Goal: Task Accomplishment & Management: Use online tool/utility

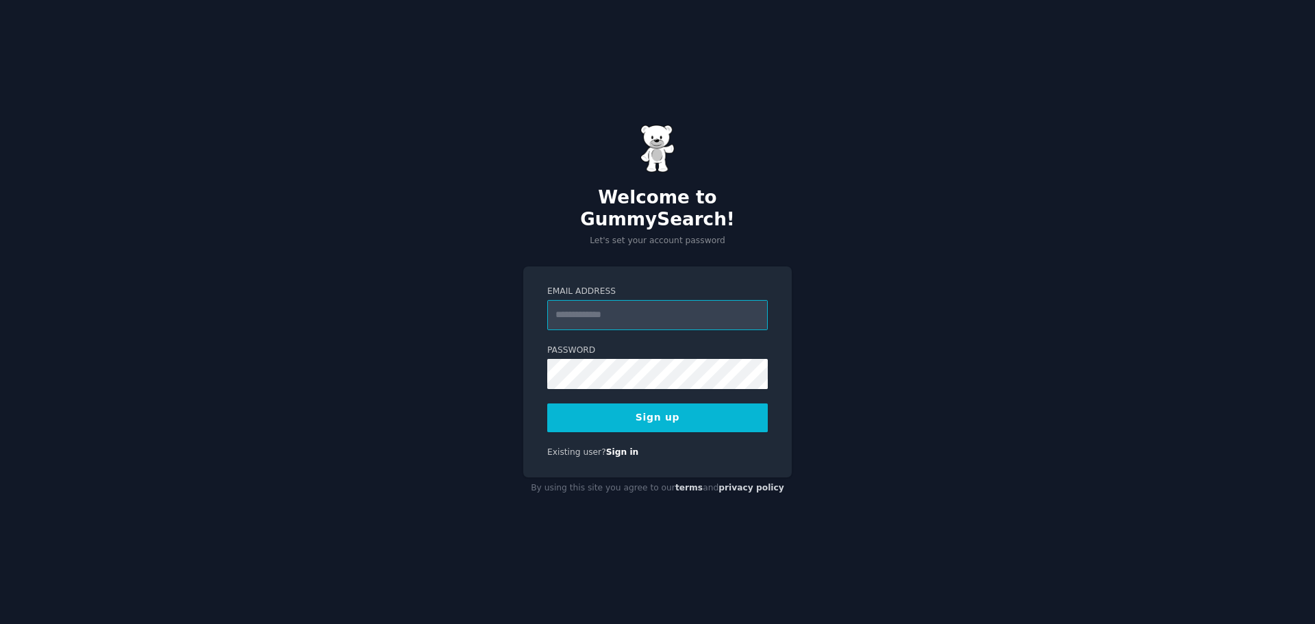
click at [586, 303] on input "Email Address" at bounding box center [657, 315] width 221 height 30
type input "**********"
click at [670, 405] on button "Sign up" at bounding box center [657, 417] width 221 height 29
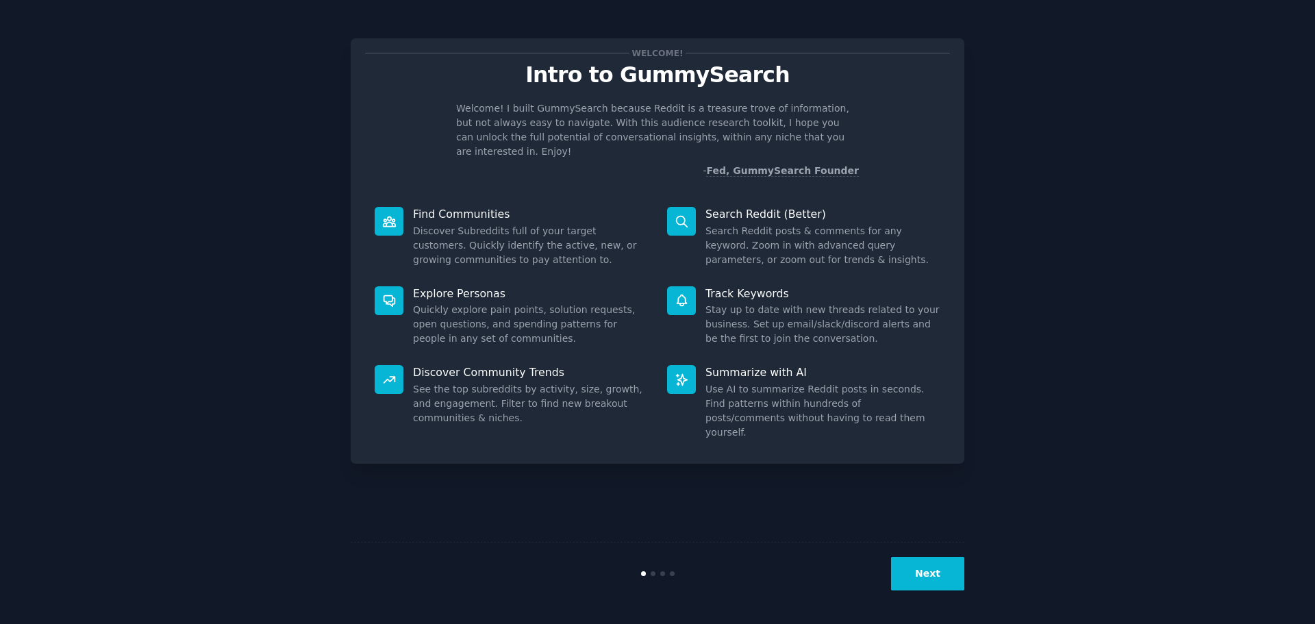
click at [1107, 230] on div "Welcome! Intro to GummySearch Welcome! I built GummySearch because Reddit is a …" at bounding box center [657, 312] width 1276 height 586
click at [931, 575] on button "Next" at bounding box center [927, 574] width 73 height 34
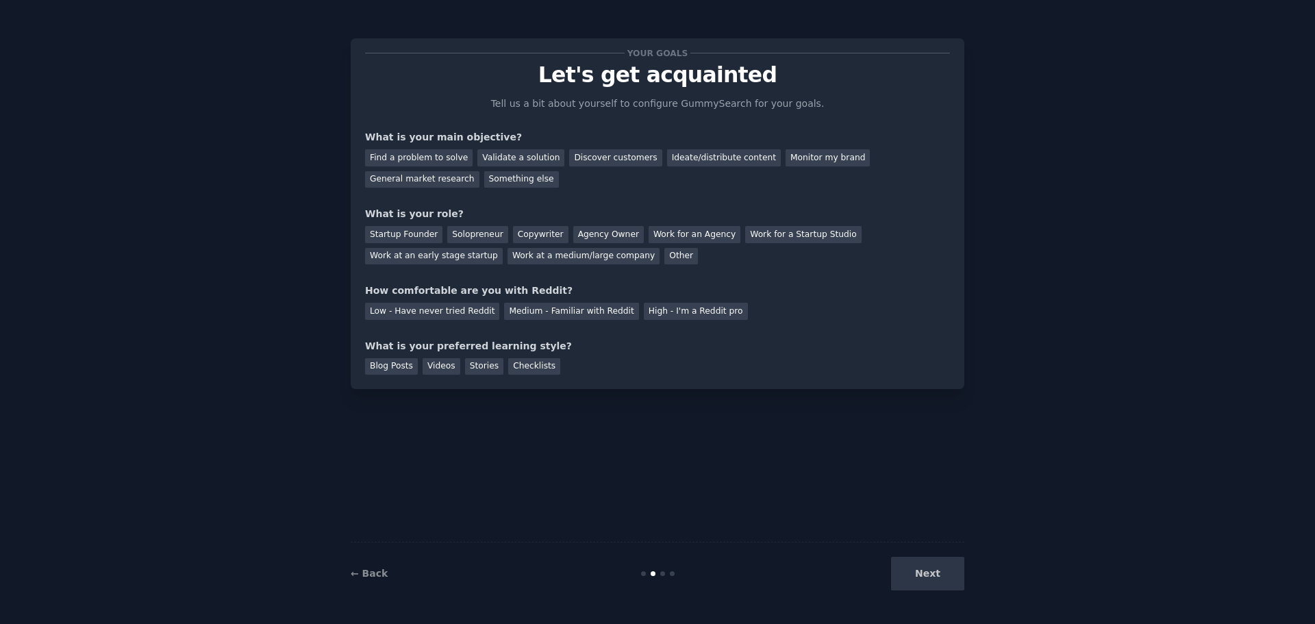
click at [931, 575] on div "Next" at bounding box center [861, 574] width 205 height 34
click at [931, 567] on div "Next" at bounding box center [861, 574] width 205 height 34
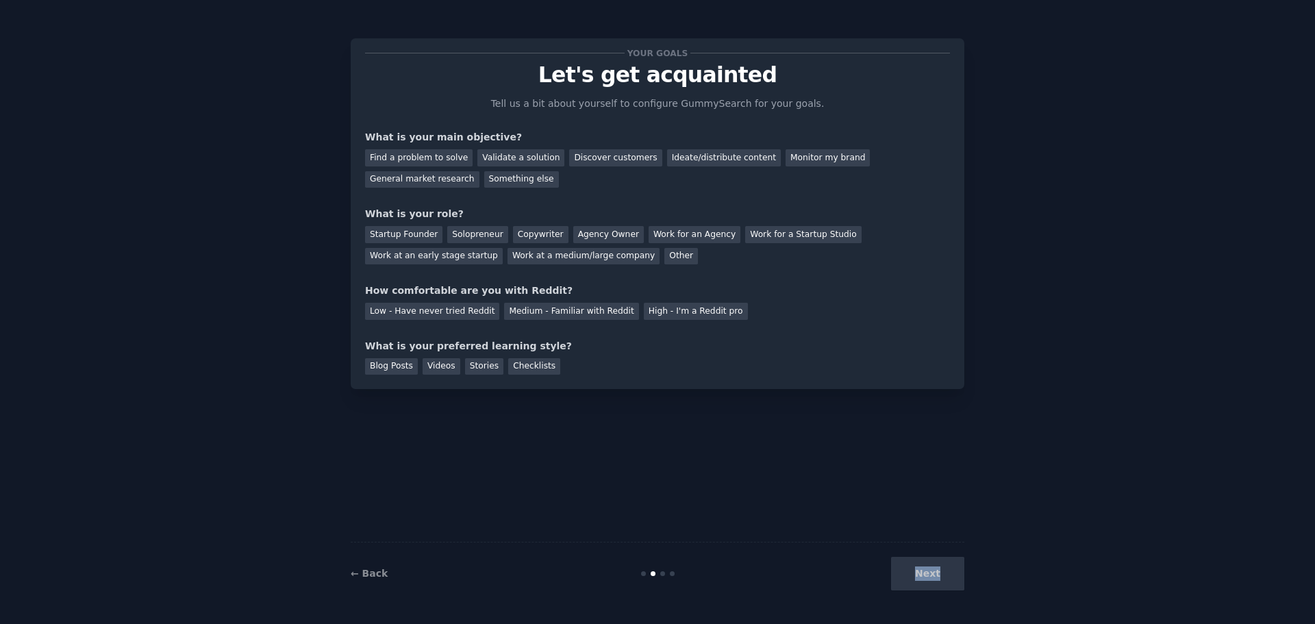
click at [931, 567] on div "Next" at bounding box center [861, 574] width 205 height 34
click at [1012, 475] on div "Your goals Let's get acquainted Tell us a bit about yourself to configure Gummy…" at bounding box center [657, 312] width 1276 height 586
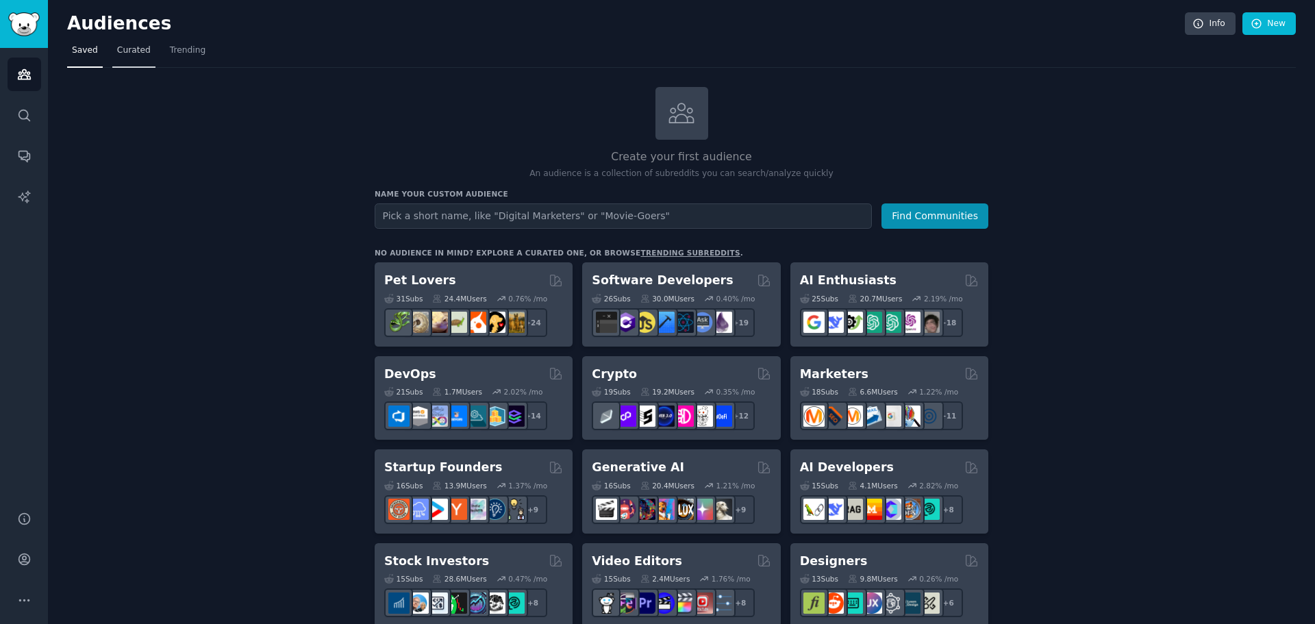
click at [137, 54] on span "Curated" at bounding box center [134, 51] width 34 height 12
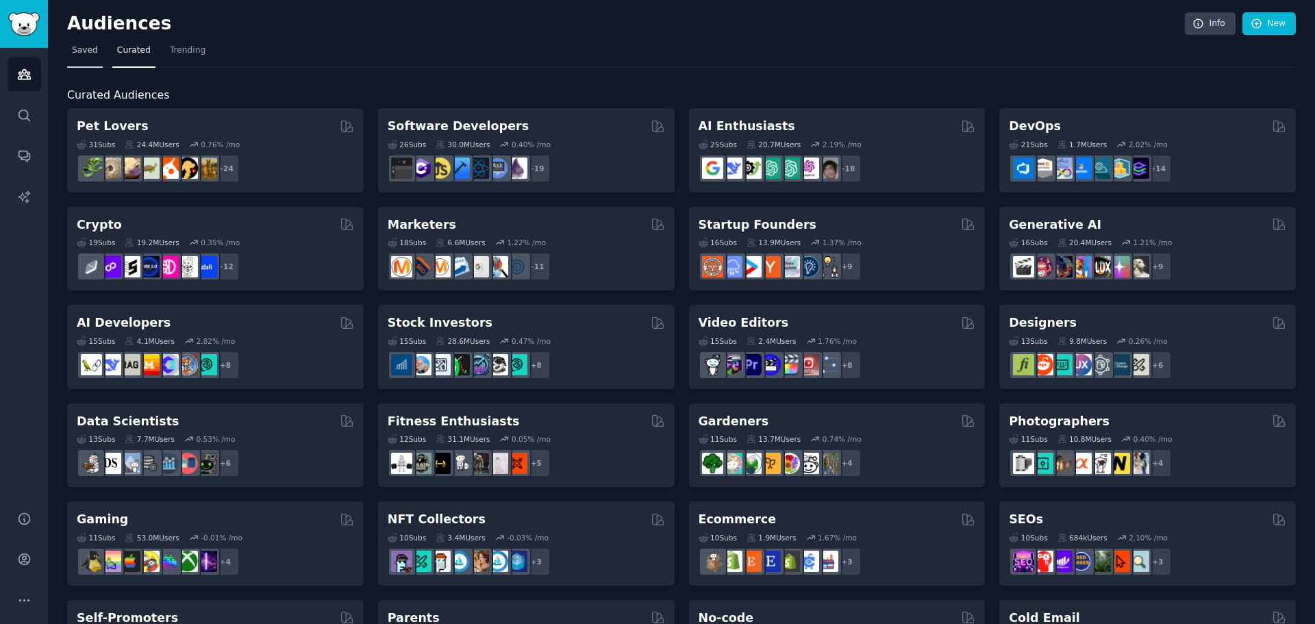
click at [77, 53] on span "Saved" at bounding box center [85, 51] width 26 height 12
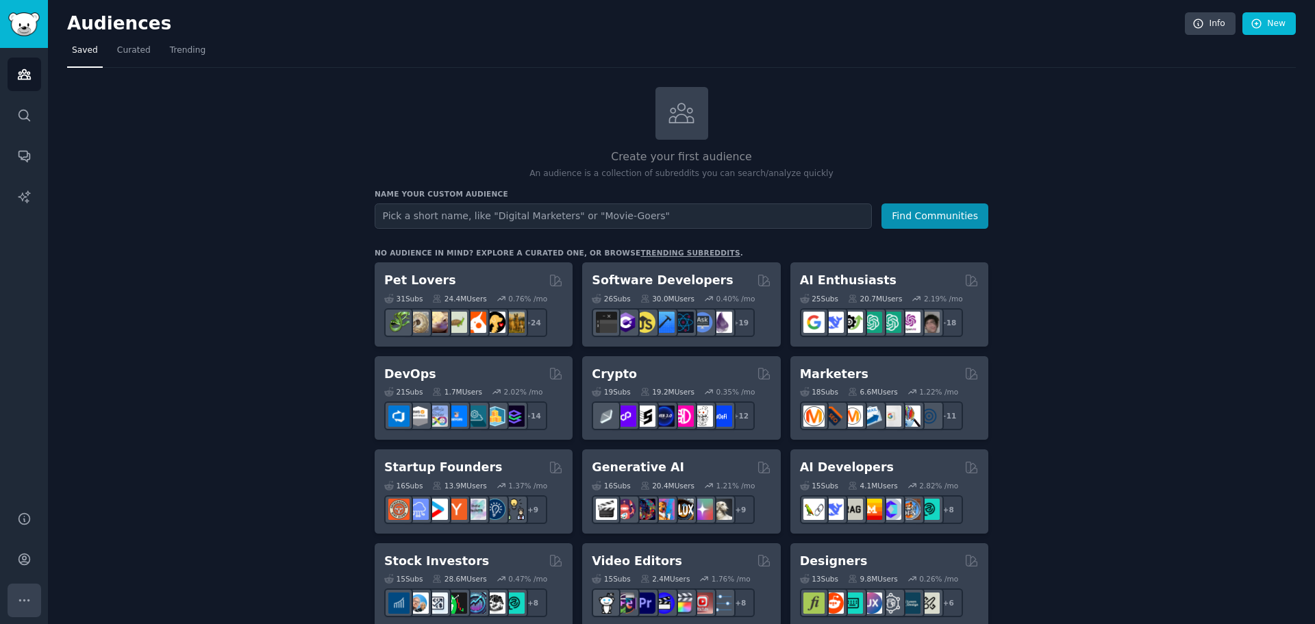
click at [25, 612] on button "More" at bounding box center [25, 600] width 34 height 34
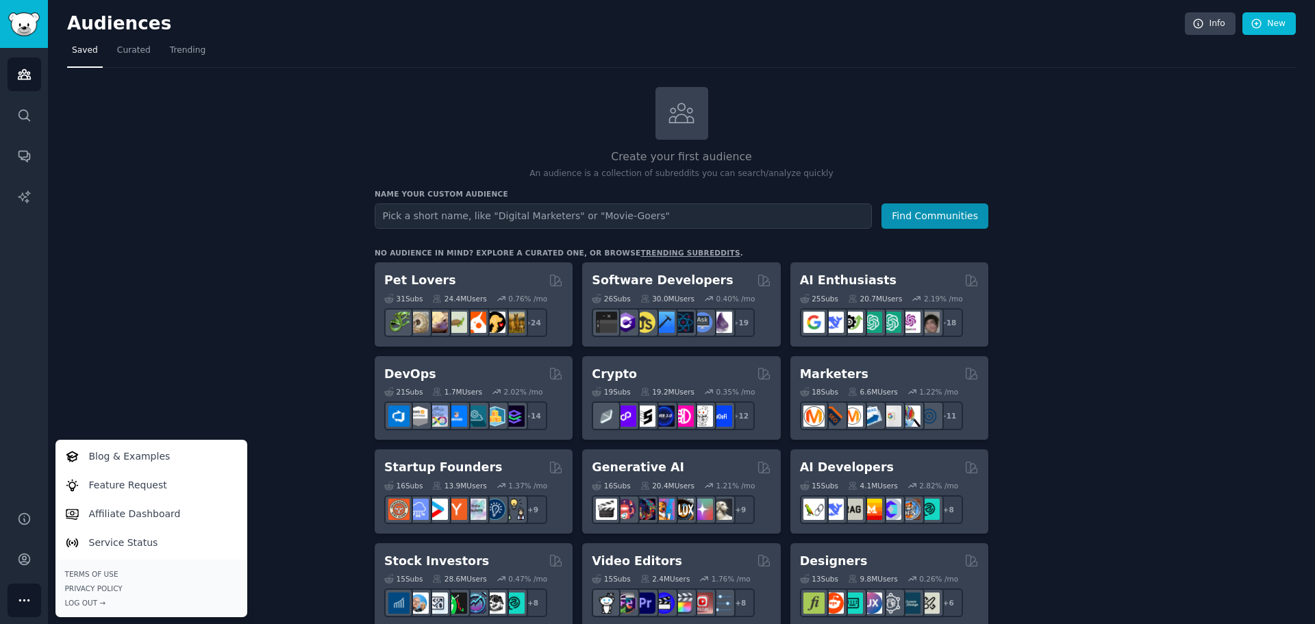
click at [25, 612] on button "More" at bounding box center [25, 600] width 34 height 34
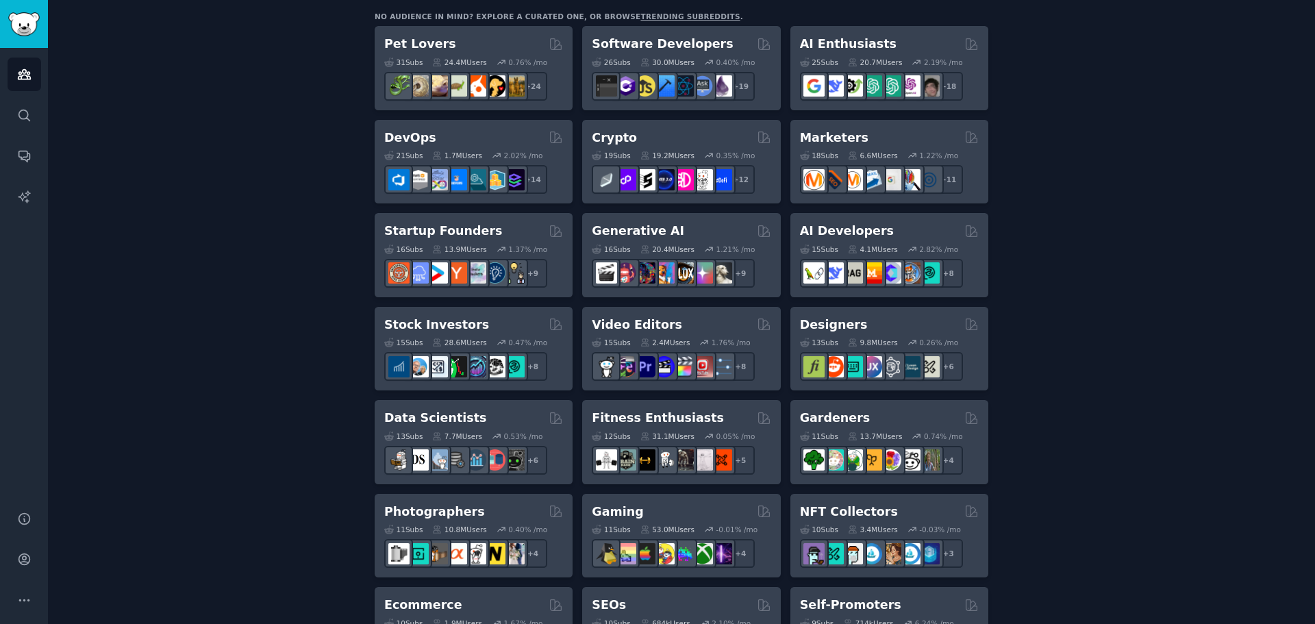
scroll to position [274, 0]
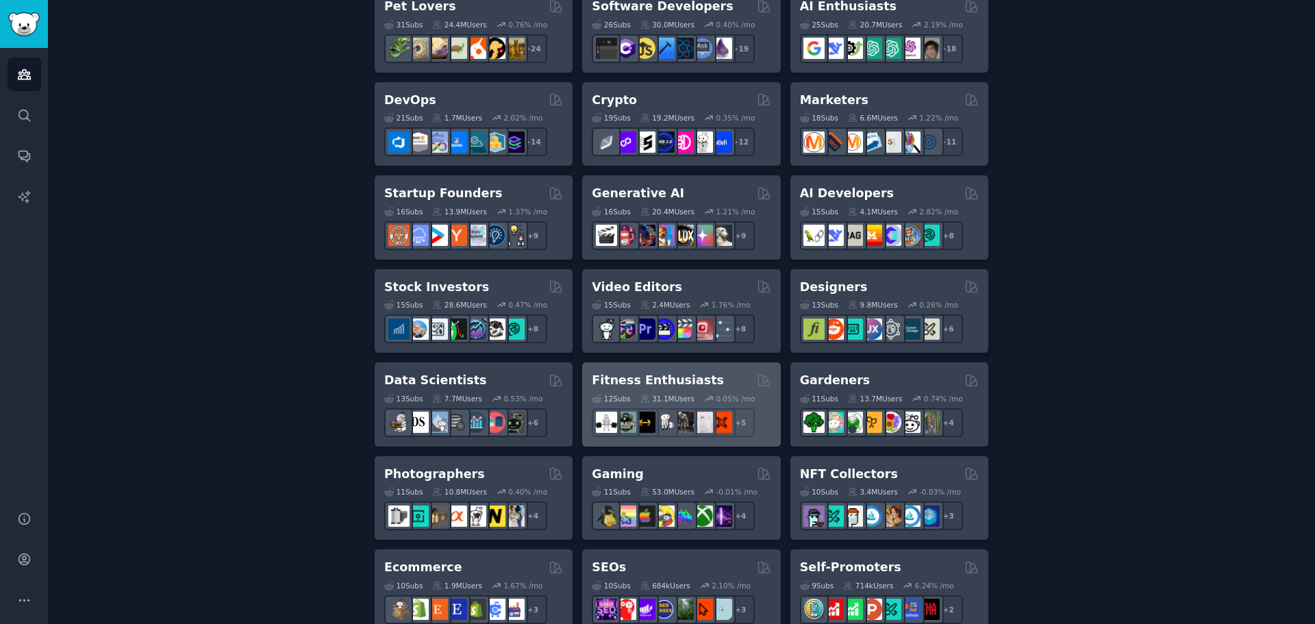
click at [729, 374] on div "Fitness Enthusiasts Curated by GummySearch" at bounding box center [681, 380] width 179 height 17
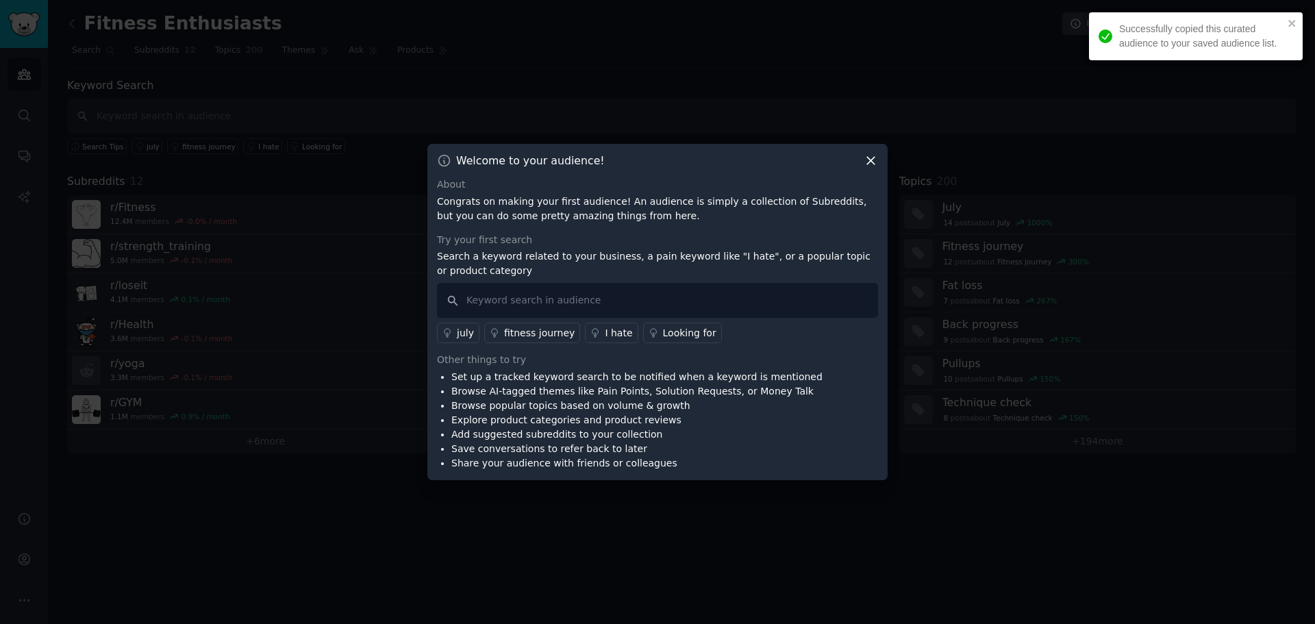
click at [872, 158] on icon at bounding box center [871, 160] width 14 height 14
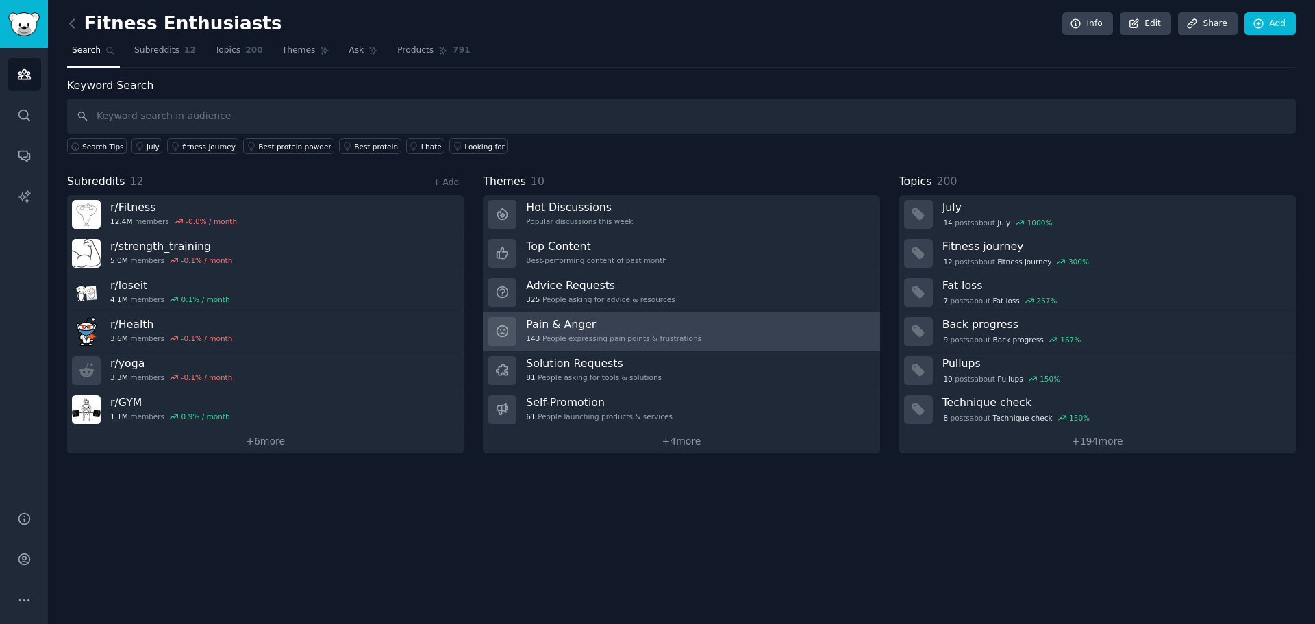
click at [703, 320] on link "Pain & Anger 143 People expressing pain points & frustrations" at bounding box center [681, 331] width 397 height 39
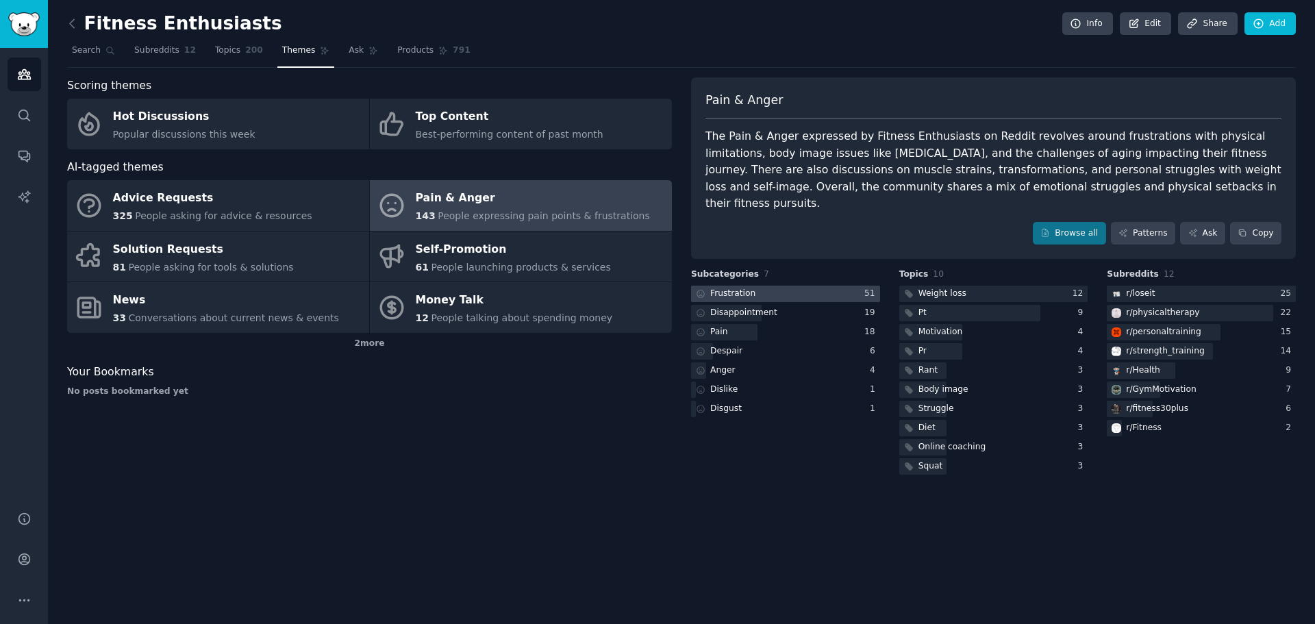
click at [740, 288] on div "Frustration" at bounding box center [732, 294] width 45 height 12
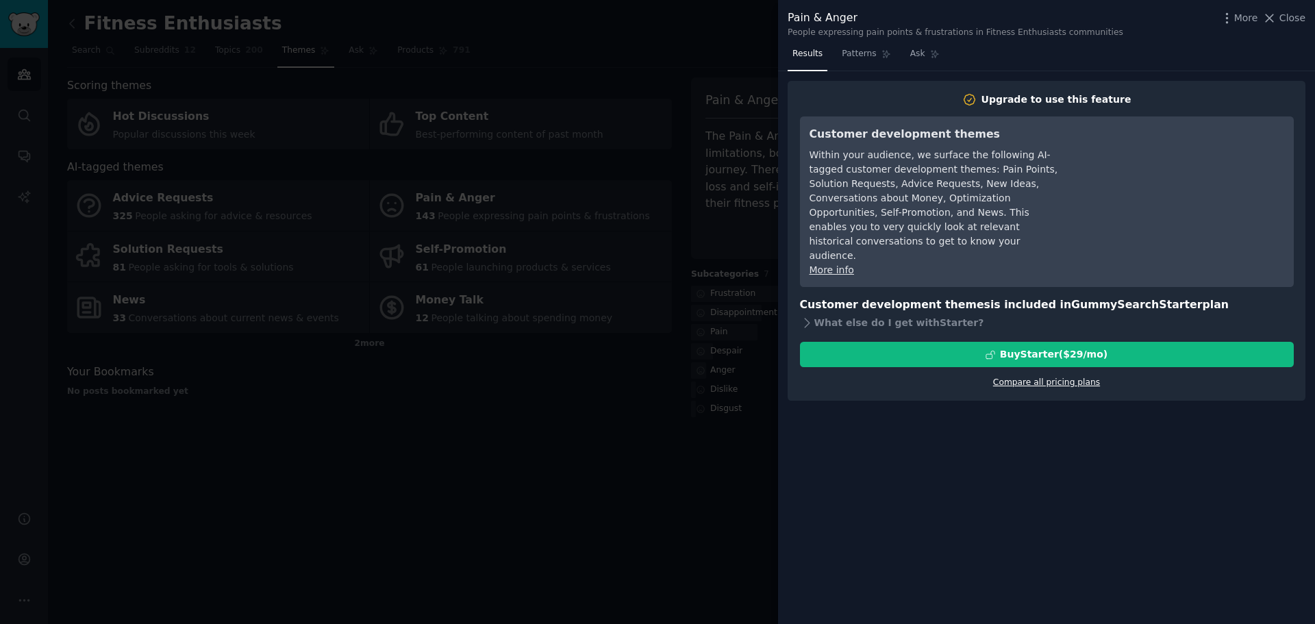
click at [1066, 377] on link "Compare all pricing plans" at bounding box center [1046, 382] width 107 height 10
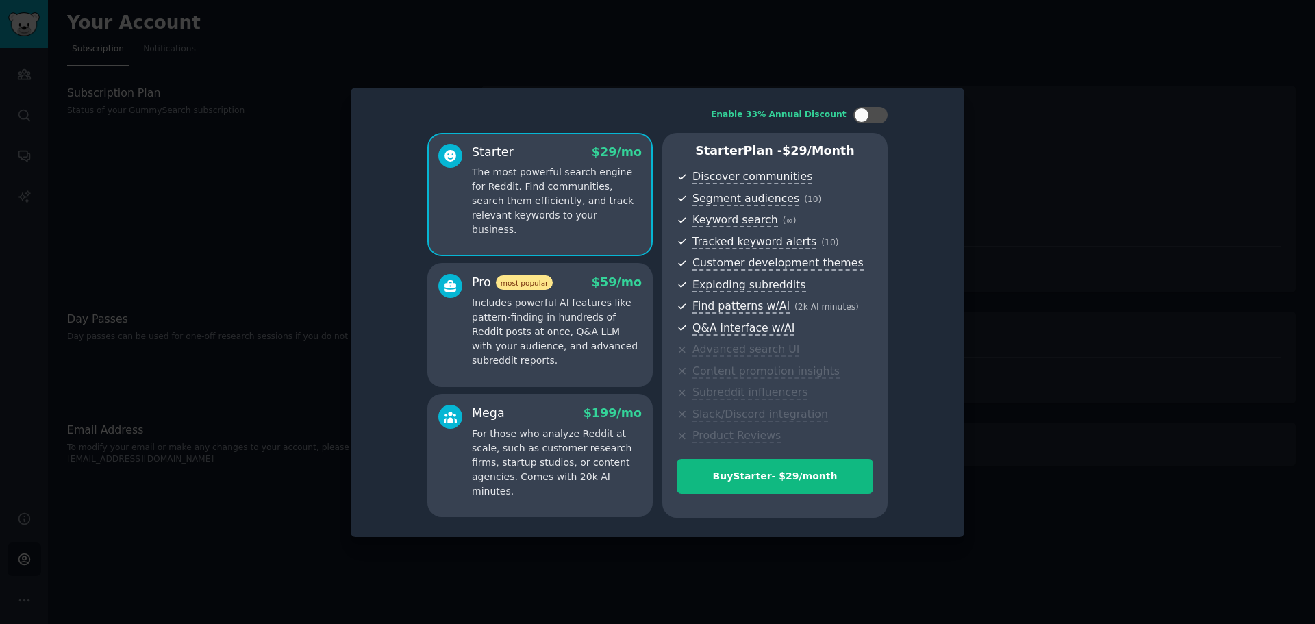
click at [1066, 354] on div at bounding box center [657, 312] width 1315 height 624
click at [1057, 104] on div at bounding box center [657, 312] width 1315 height 624
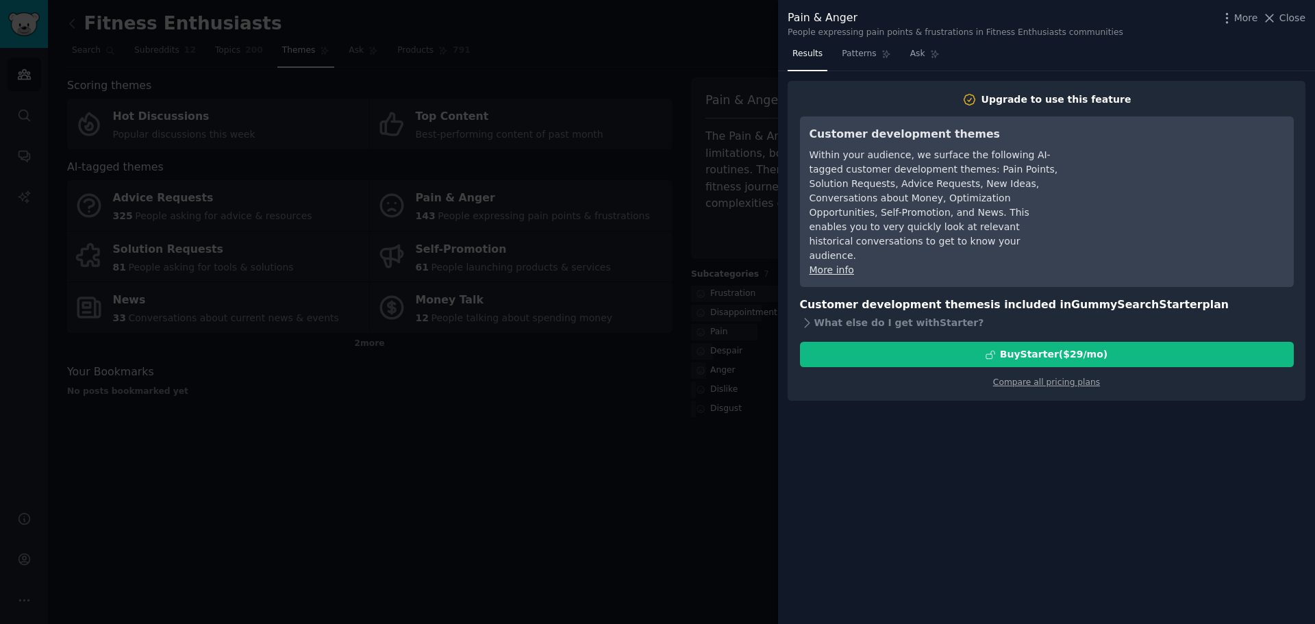
click at [575, 522] on div at bounding box center [657, 312] width 1315 height 624
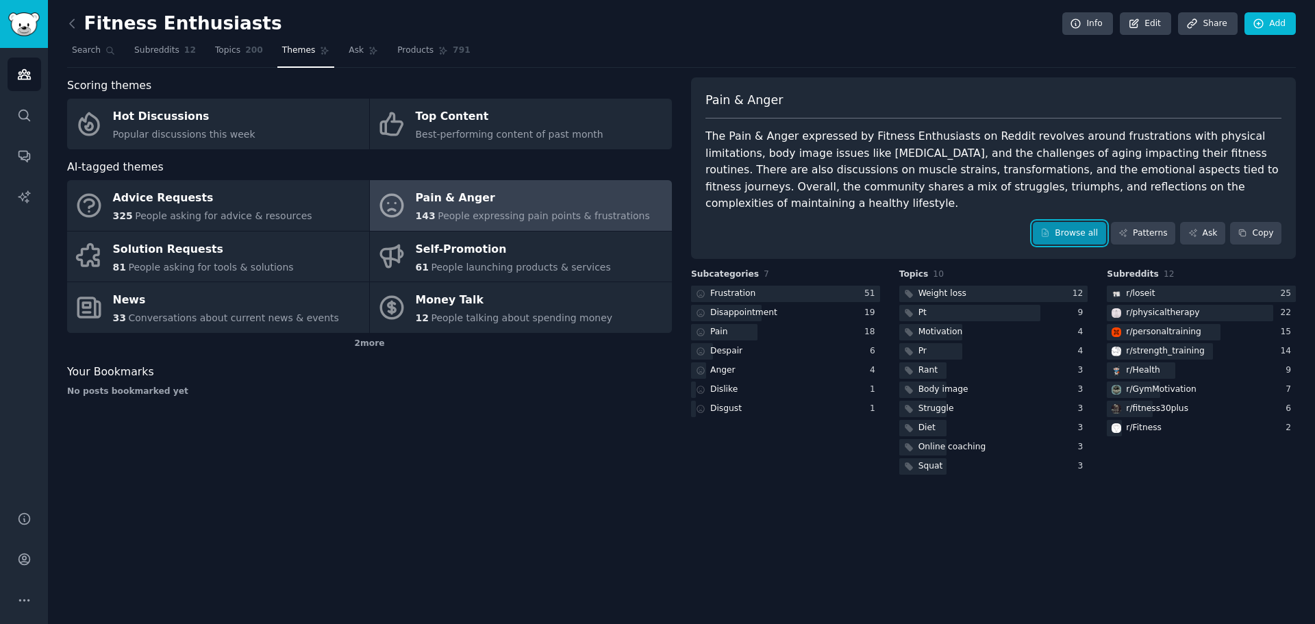
click at [1062, 222] on link "Browse all" at bounding box center [1069, 233] width 73 height 23
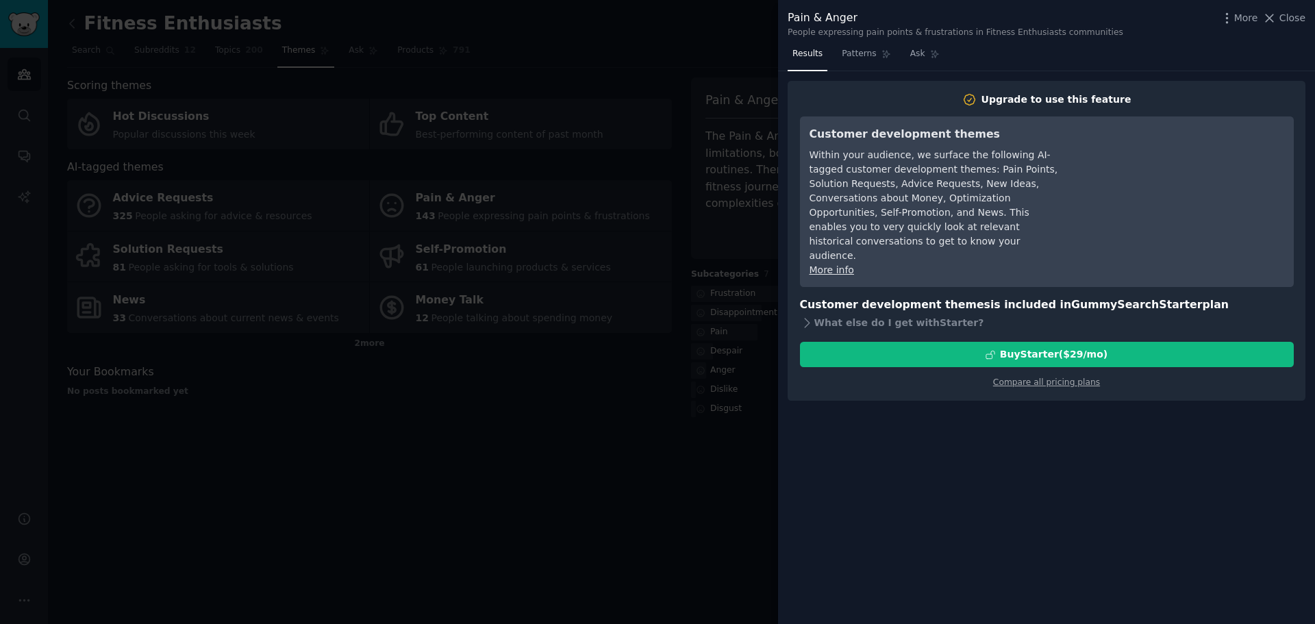
click at [541, 542] on div at bounding box center [657, 312] width 1315 height 624
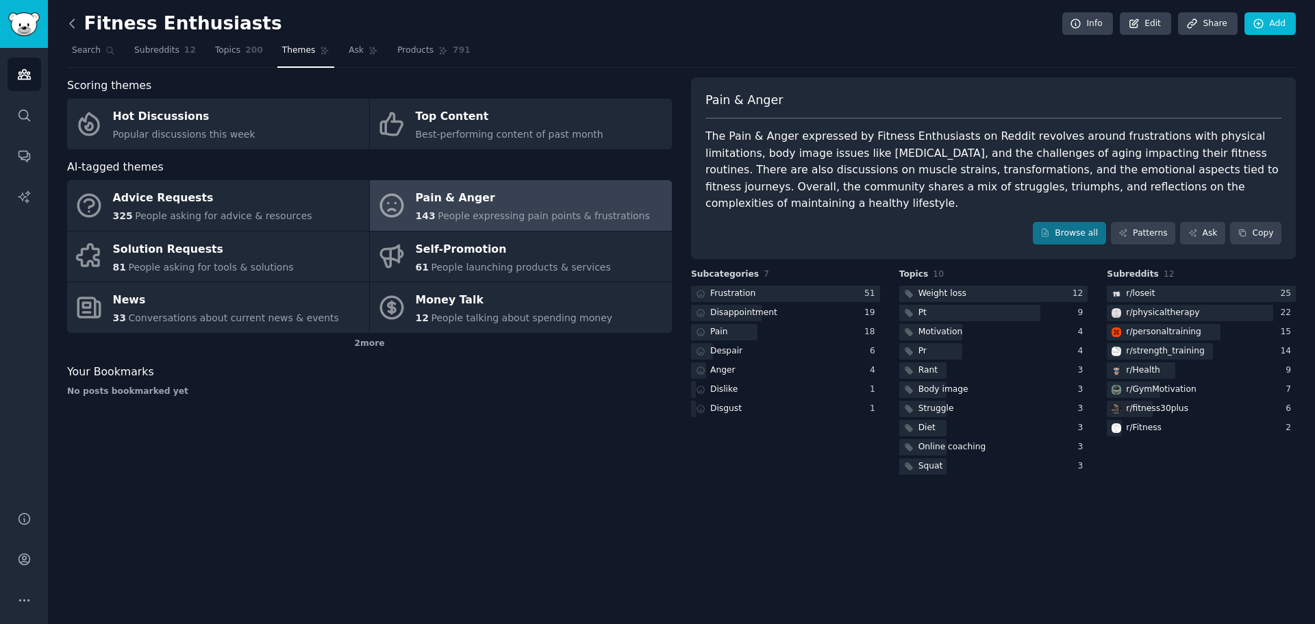
click at [73, 30] on icon at bounding box center [72, 23] width 14 height 14
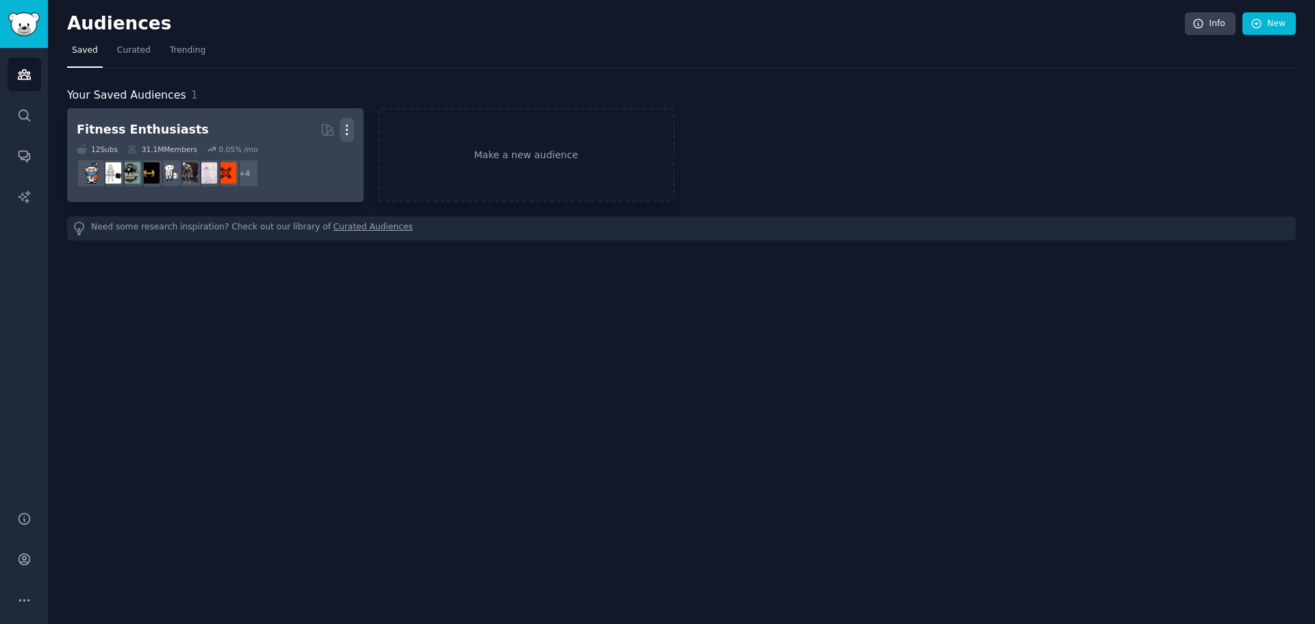
click at [347, 130] on icon "button" at bounding box center [346, 130] width 1 height 10
click at [319, 159] on p "Delete" at bounding box center [310, 158] width 32 height 14
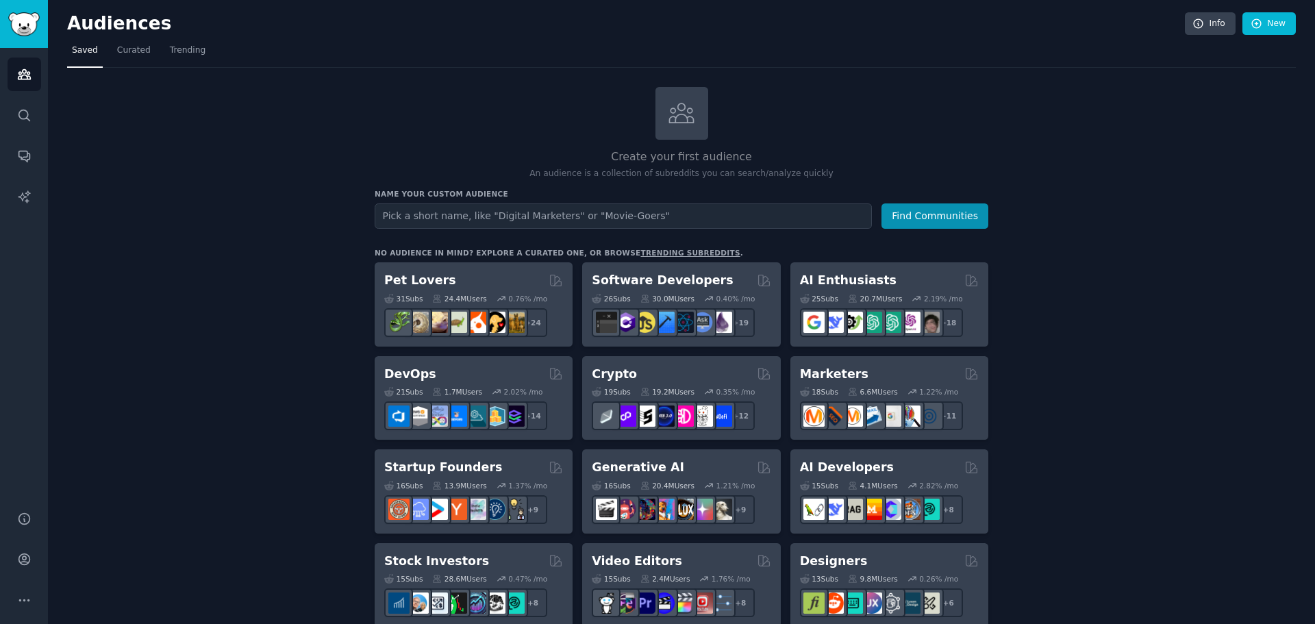
click at [587, 218] on input "text" at bounding box center [623, 215] width 497 height 25
type input "physiotherapeut"
click at [881, 203] on button "Find Communities" at bounding box center [934, 215] width 107 height 25
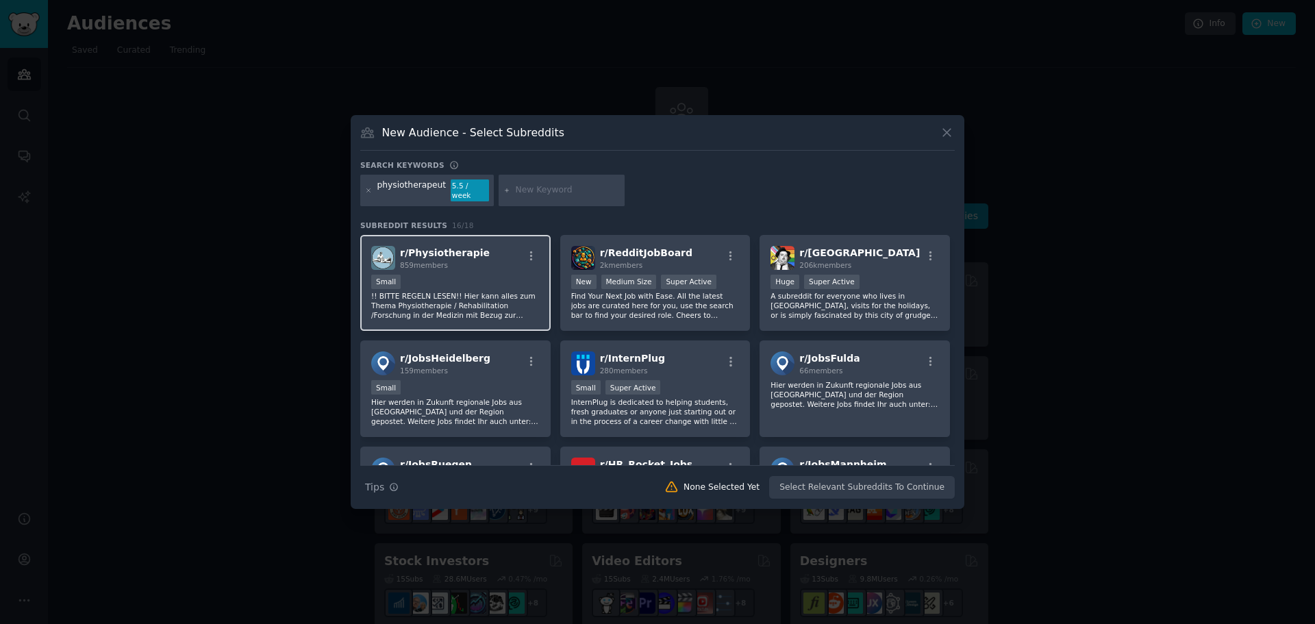
click at [492, 260] on div "r/ Physiotherapie 859 members" at bounding box center [455, 258] width 168 height 24
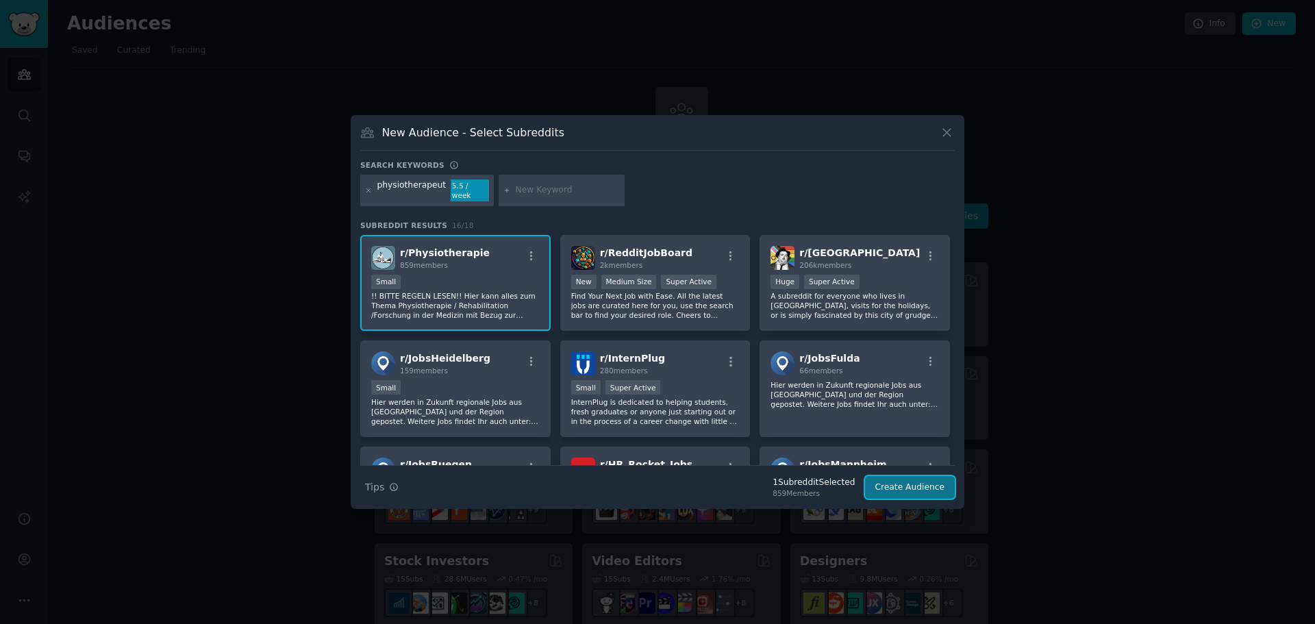
click at [922, 479] on button "Create Audience" at bounding box center [910, 487] width 90 height 23
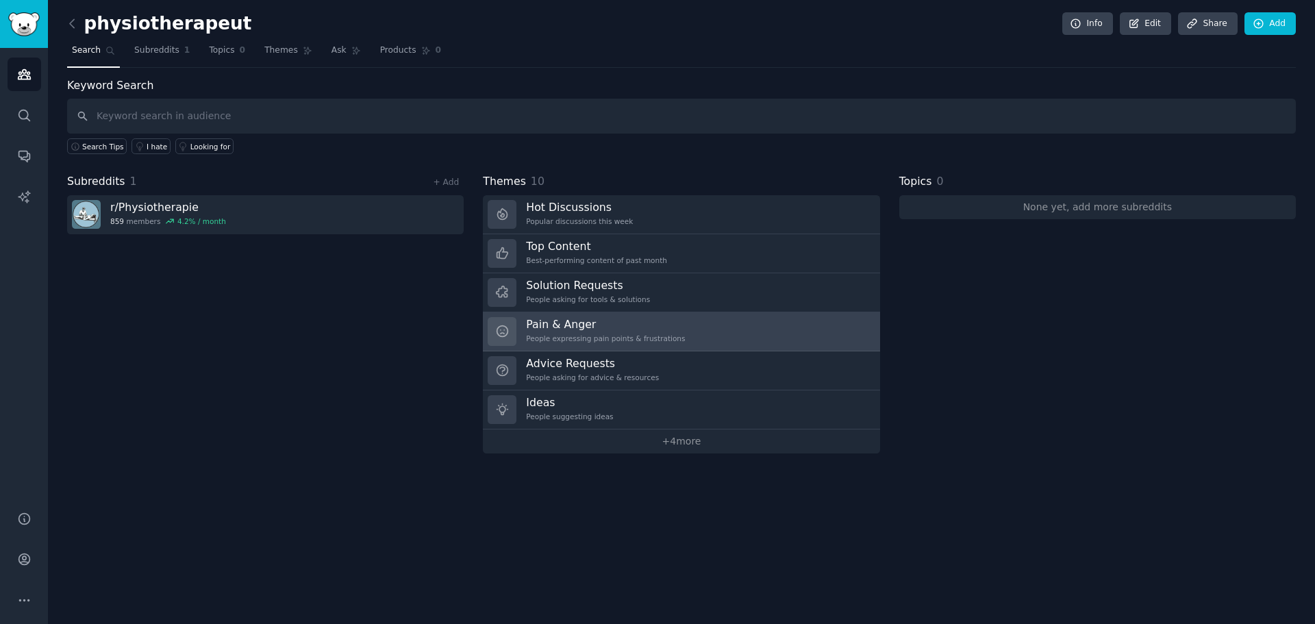
click at [693, 341] on link "Pain & Anger People expressing pain points & frustrations" at bounding box center [681, 331] width 397 height 39
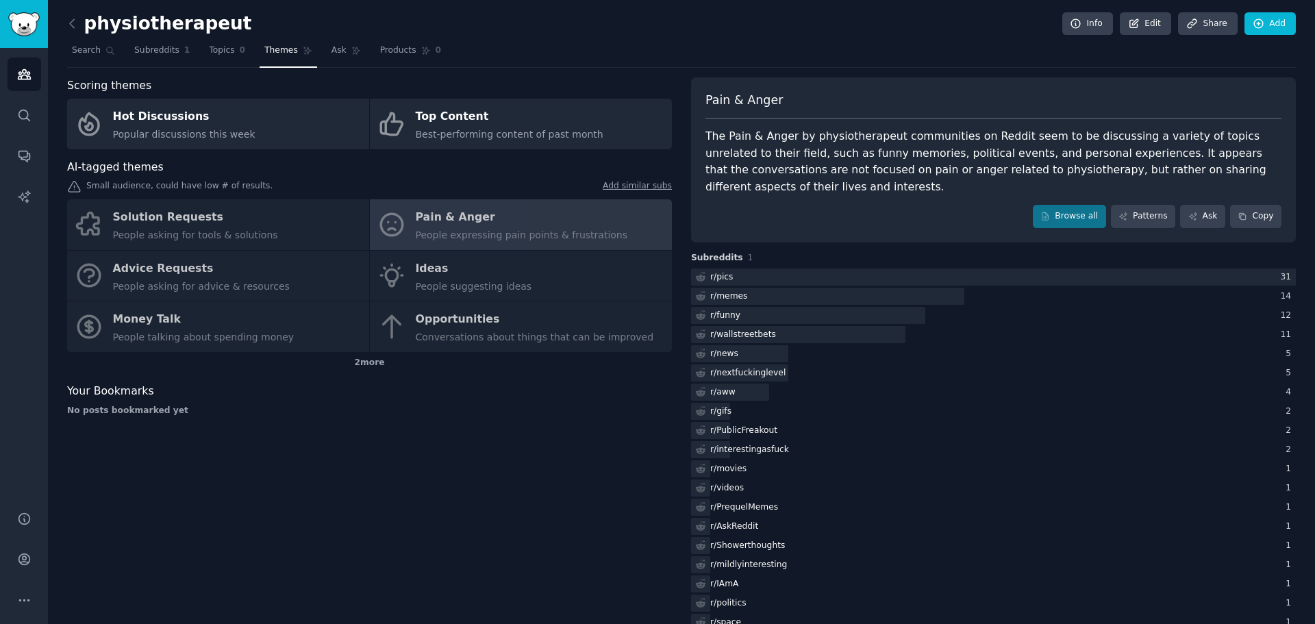
click at [320, 216] on div "Solution Requests People asking for tools & solutions Pain & Anger People expre…" at bounding box center [369, 275] width 605 height 153
click at [151, 216] on div "Solution Requests People asking for tools & solutions Pain & Anger People expre…" at bounding box center [369, 275] width 605 height 153
click at [71, 23] on icon at bounding box center [72, 23] width 14 height 14
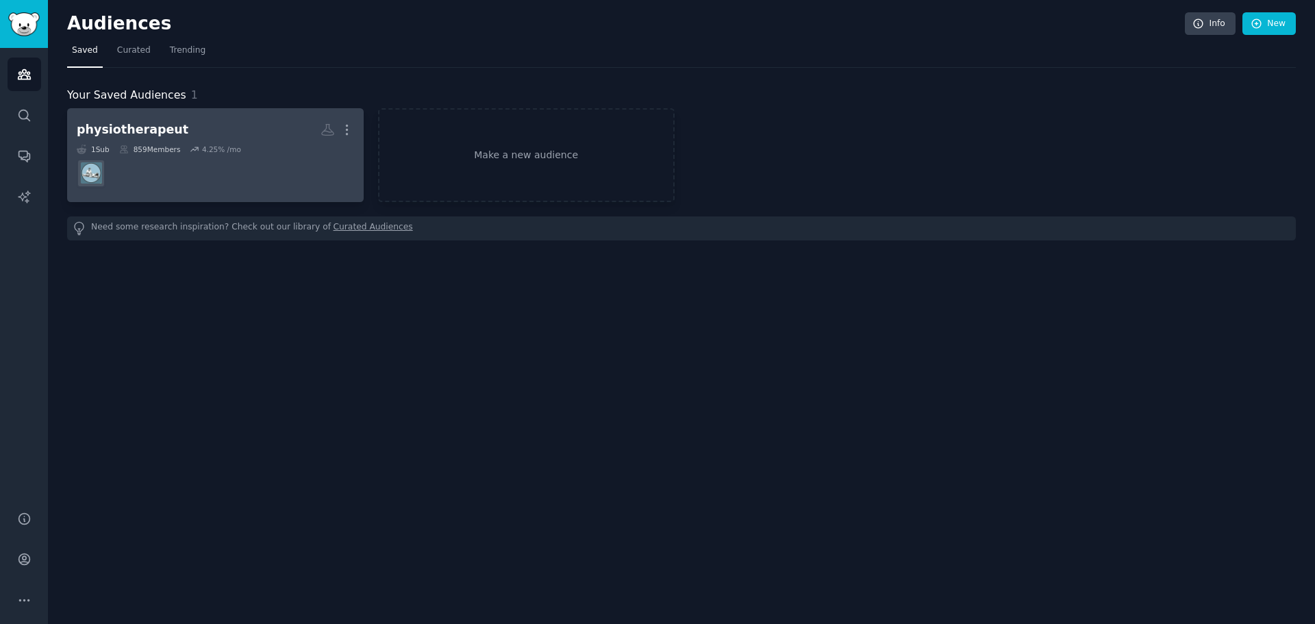
click at [131, 124] on div "physiotherapeut" at bounding box center [133, 129] width 112 height 17
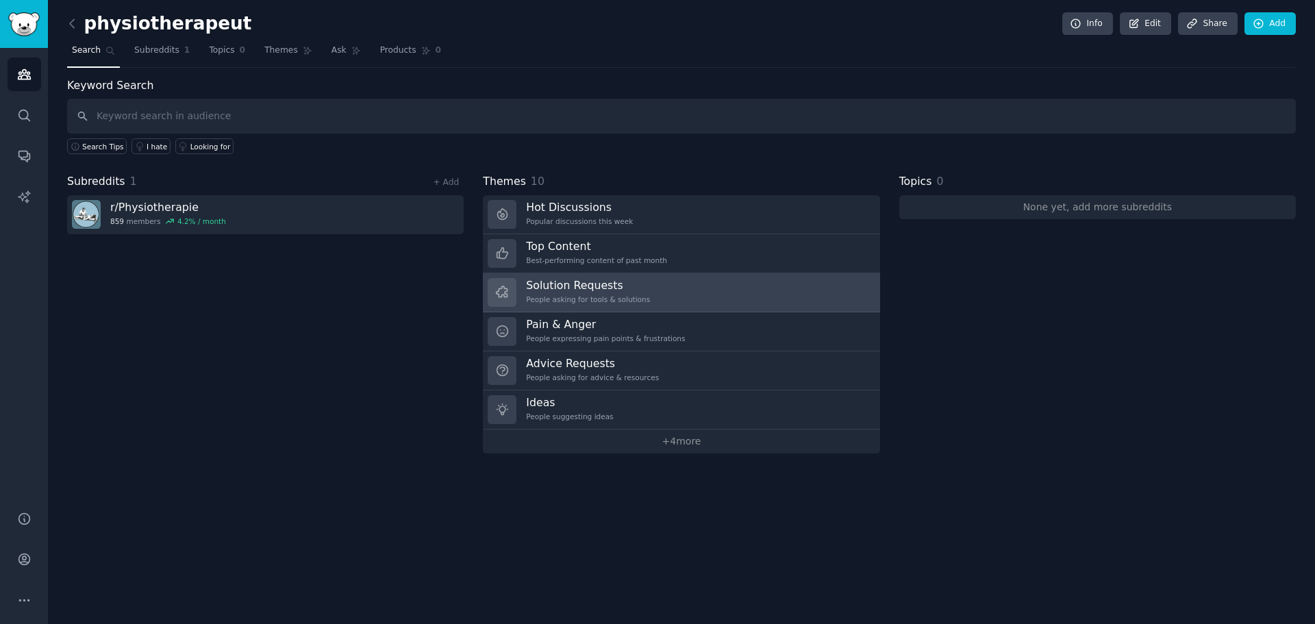
click at [558, 286] on h3 "Solution Requests" at bounding box center [588, 285] width 124 height 14
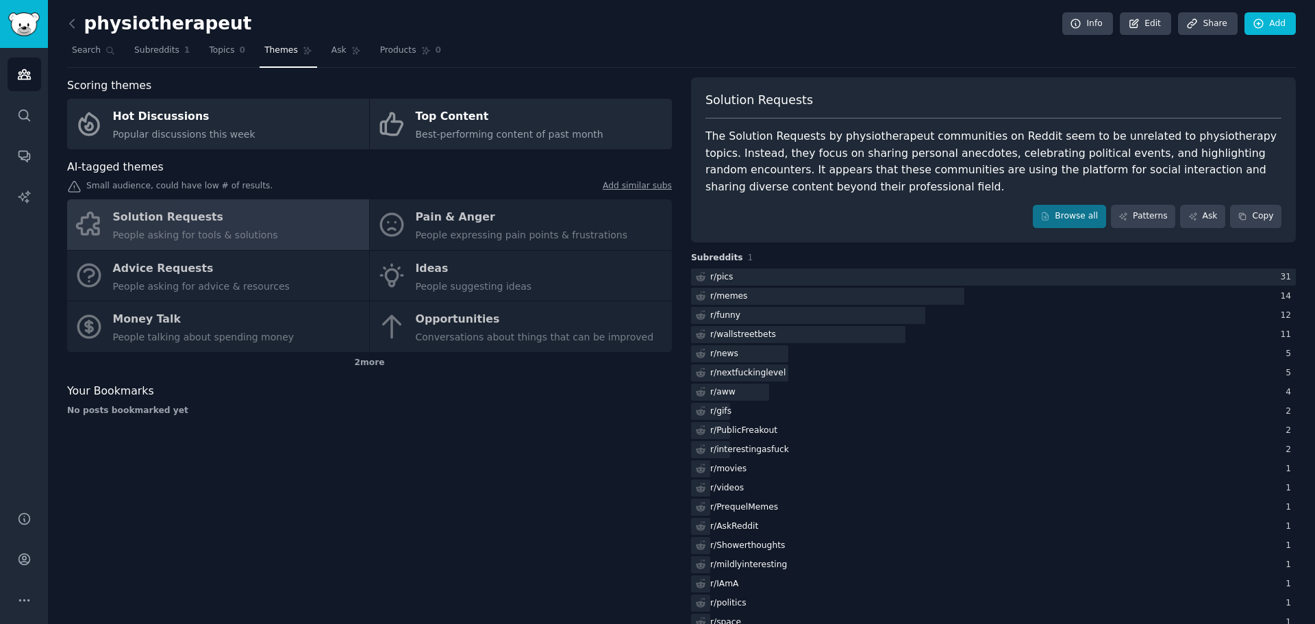
click at [436, 277] on div "Solution Requests People asking for tools & solutions Pain & Anger People expre…" at bounding box center [369, 275] width 605 height 153
click at [73, 18] on icon at bounding box center [72, 23] width 14 height 14
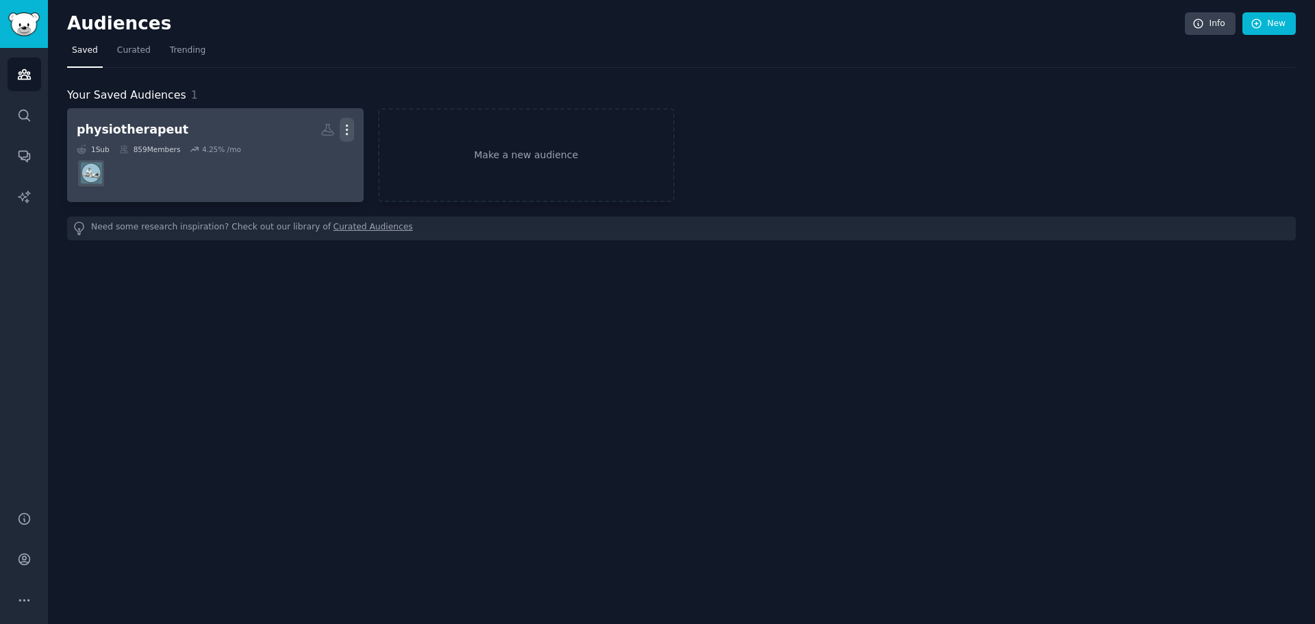
click at [346, 130] on icon "button" at bounding box center [346, 130] width 1 height 10
click at [308, 166] on div "Delete" at bounding box center [299, 158] width 65 height 29
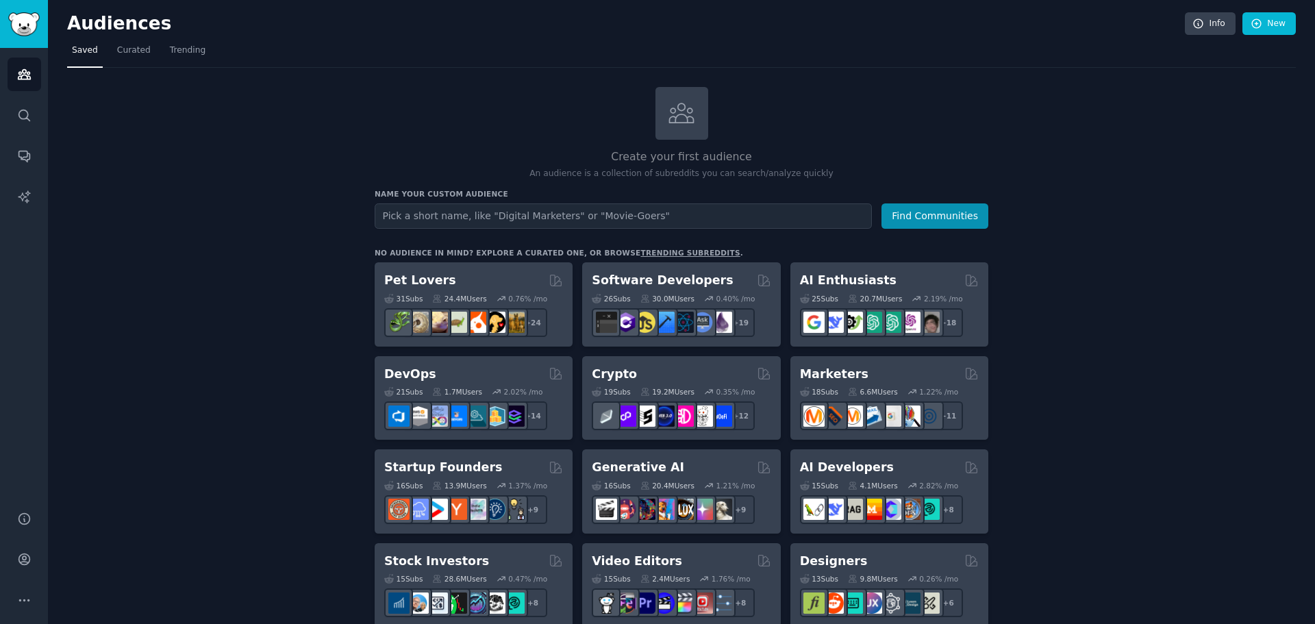
click at [453, 215] on input "text" at bounding box center [623, 215] width 497 height 25
type input "chiro"
click at [881, 203] on button "Find Communities" at bounding box center [934, 215] width 107 height 25
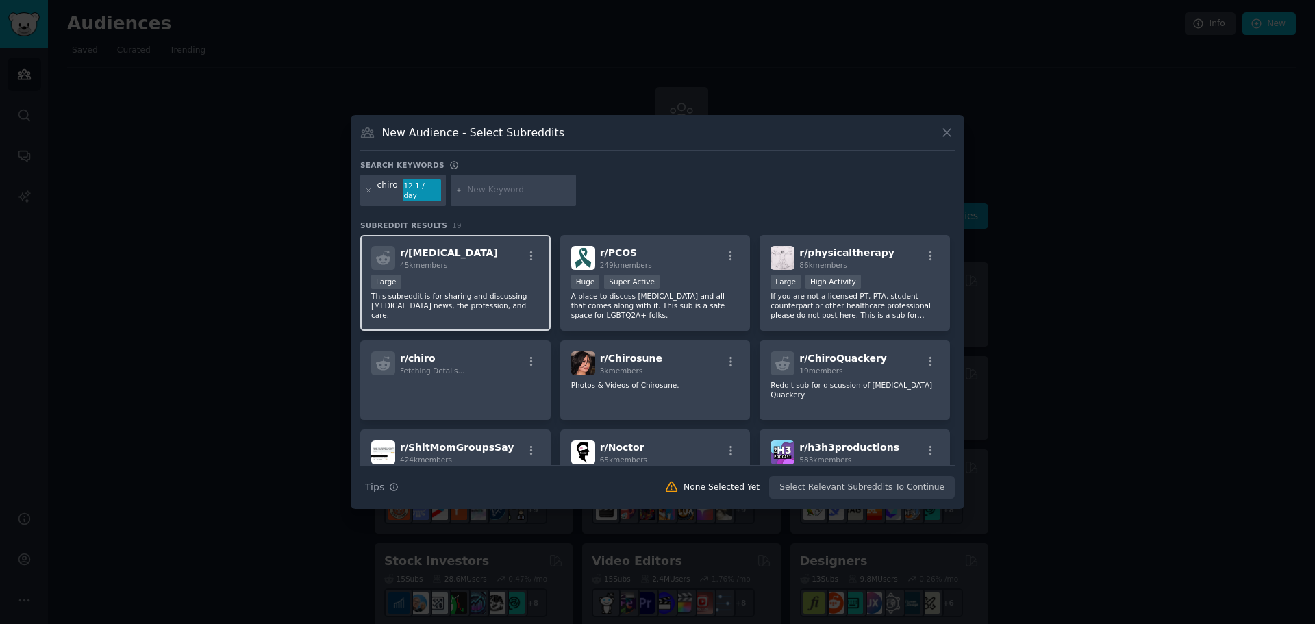
click at [497, 249] on div "r/ Chiropractic 45k members" at bounding box center [455, 258] width 168 height 24
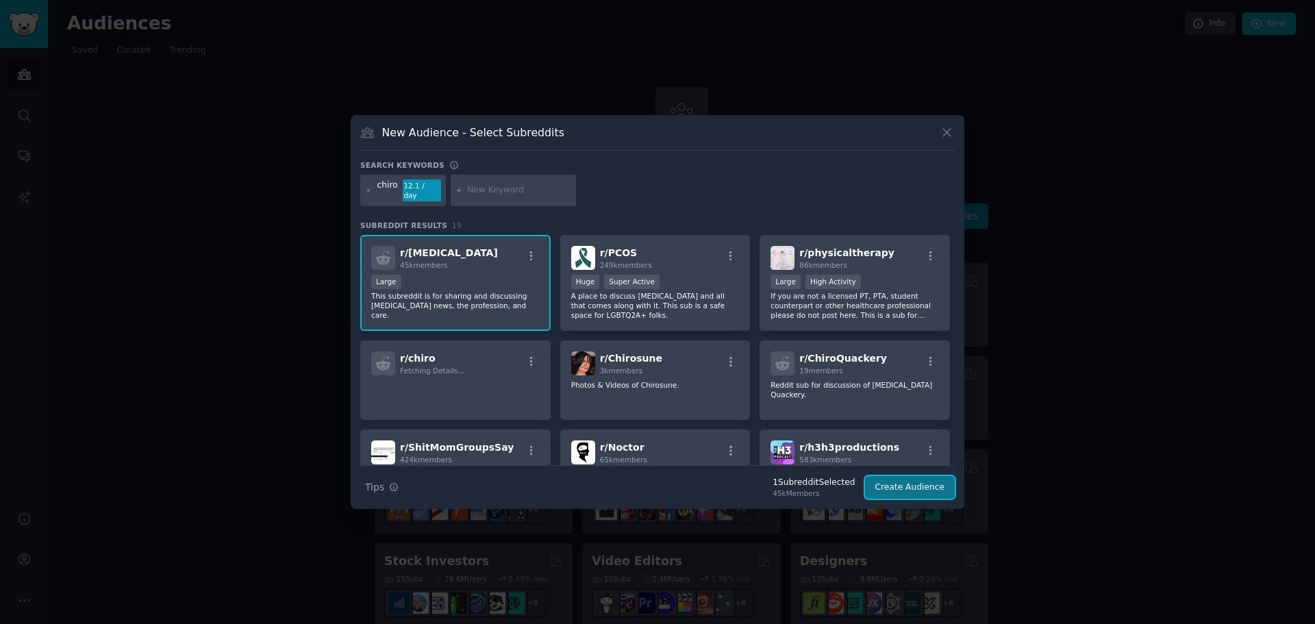
click at [917, 477] on button "Create Audience" at bounding box center [910, 487] width 90 height 23
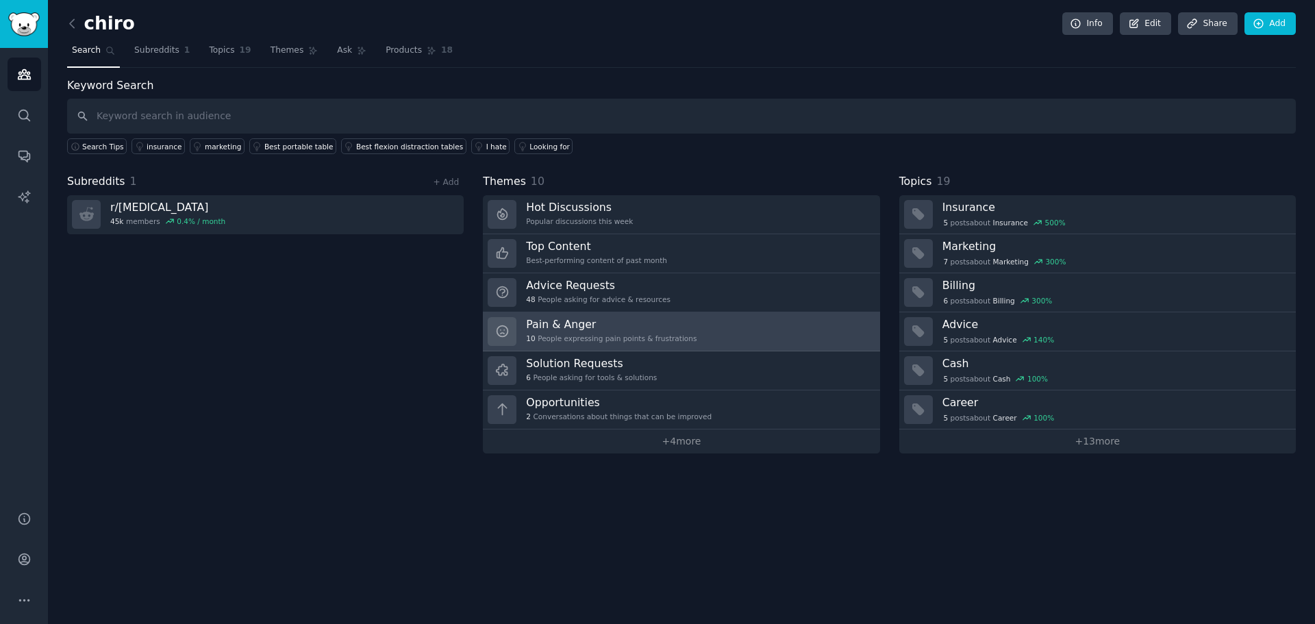
click at [654, 327] on h3 "Pain & Anger" at bounding box center [611, 324] width 171 height 14
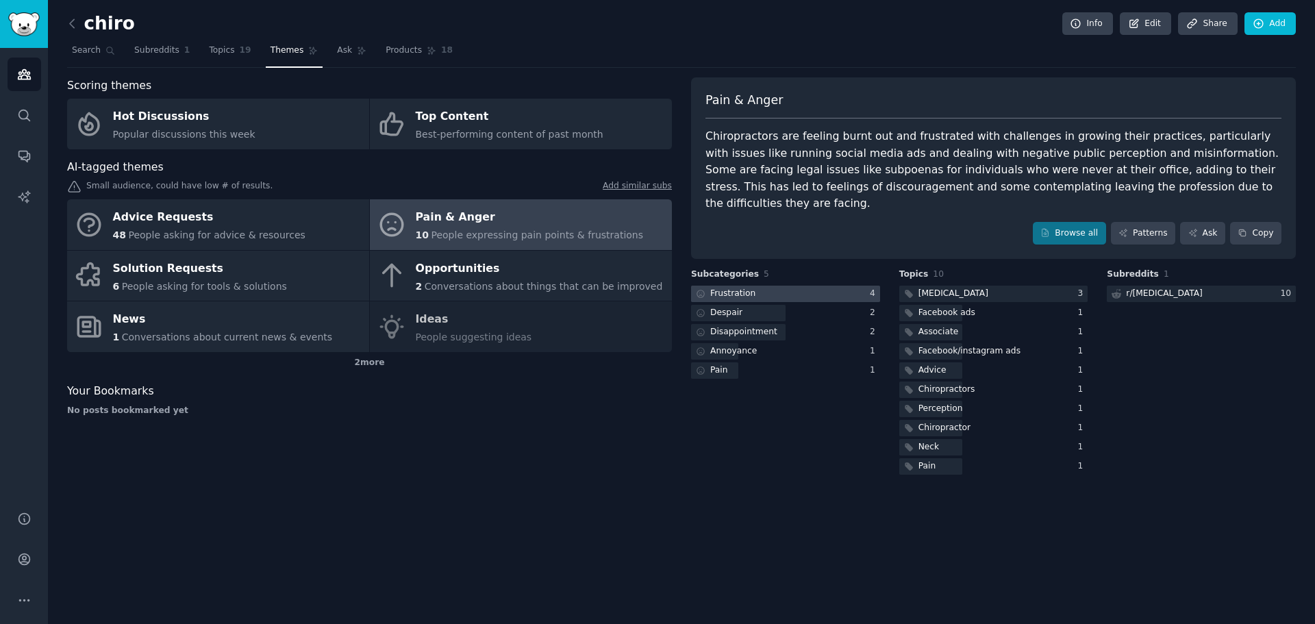
click at [739, 288] on div "Frustration" at bounding box center [732, 294] width 45 height 12
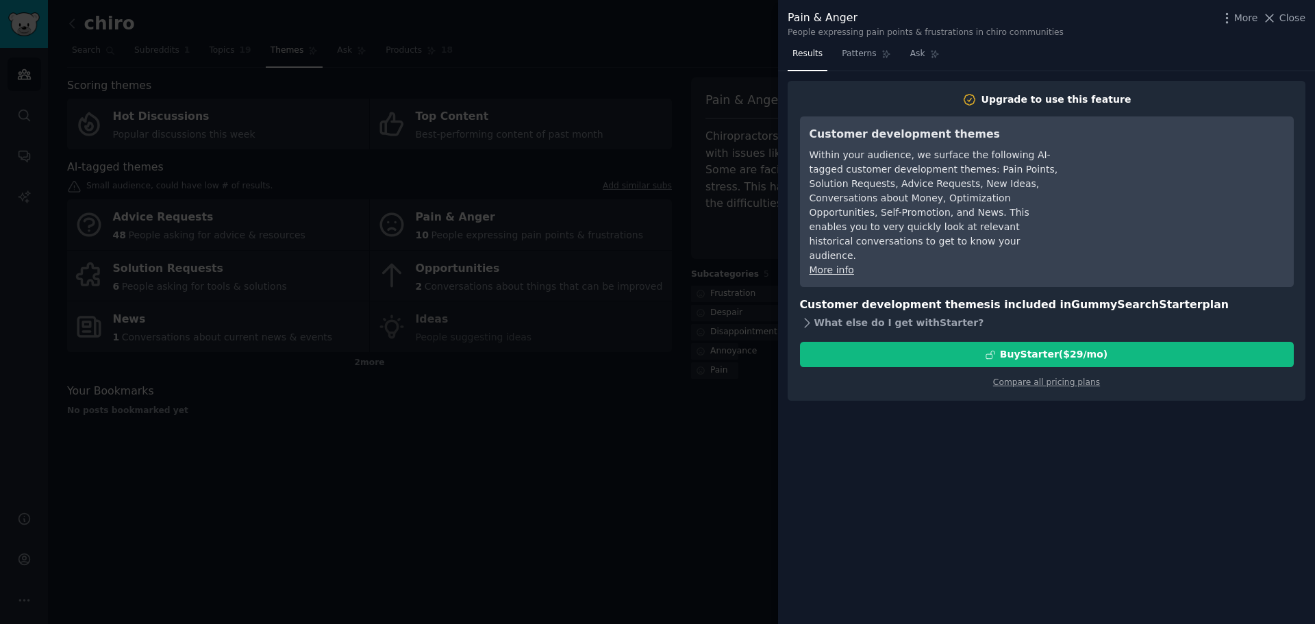
click at [807, 316] on icon at bounding box center [807, 323] width 14 height 14
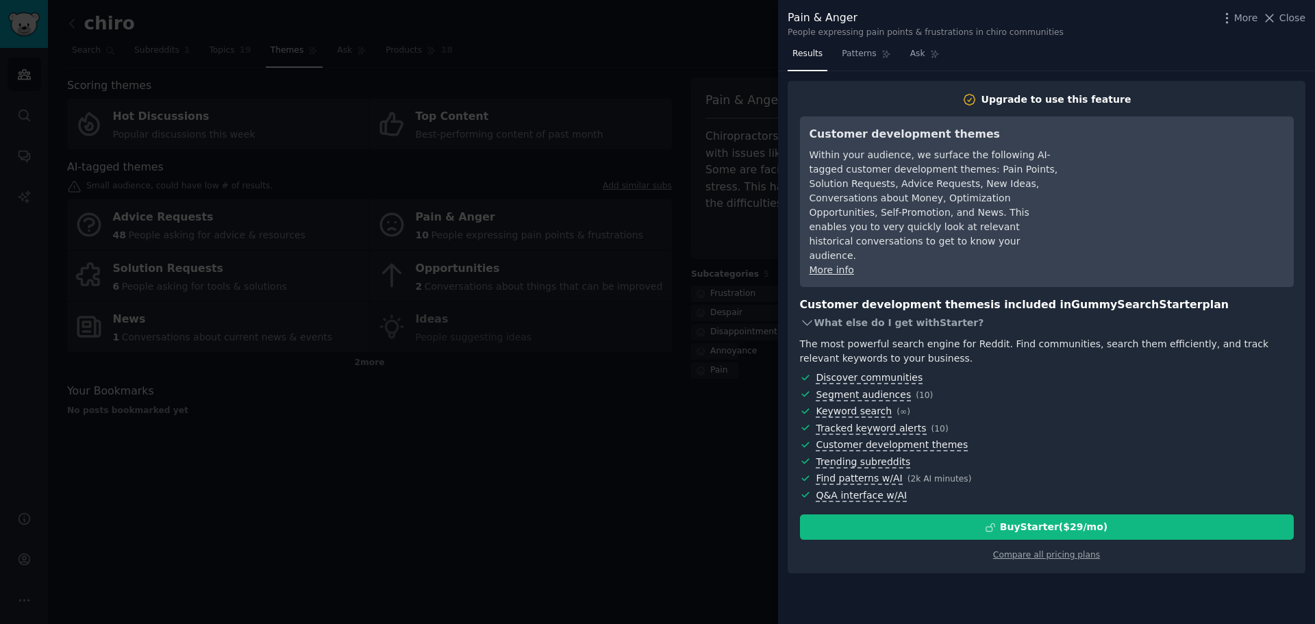
click at [807, 316] on icon at bounding box center [807, 323] width 14 height 14
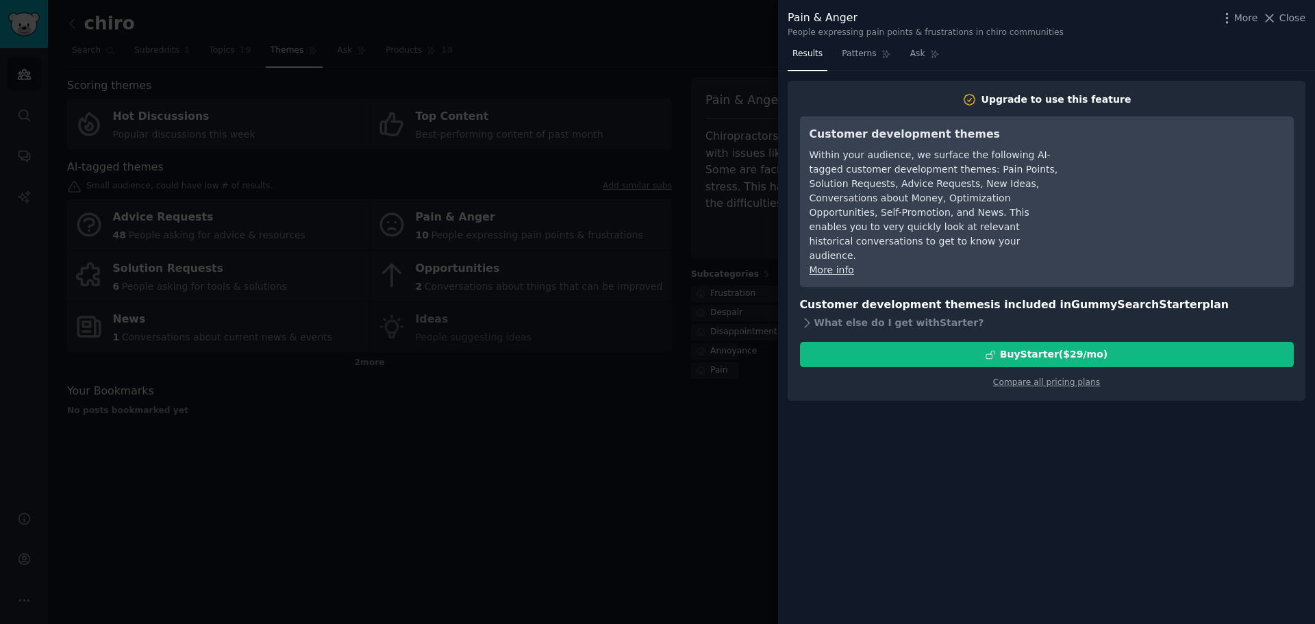
click at [669, 446] on div at bounding box center [657, 312] width 1315 height 624
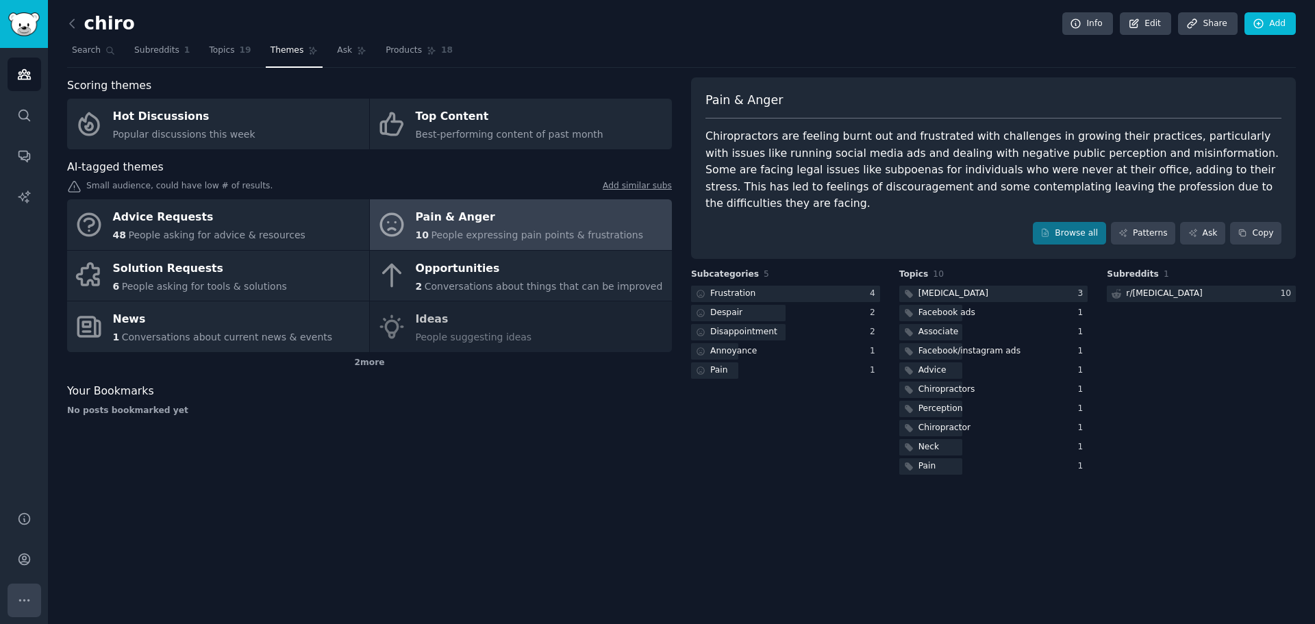
click at [39, 592] on button "More" at bounding box center [25, 600] width 34 height 34
click at [22, 557] on icon "Sidebar" at bounding box center [23, 559] width 11 height 11
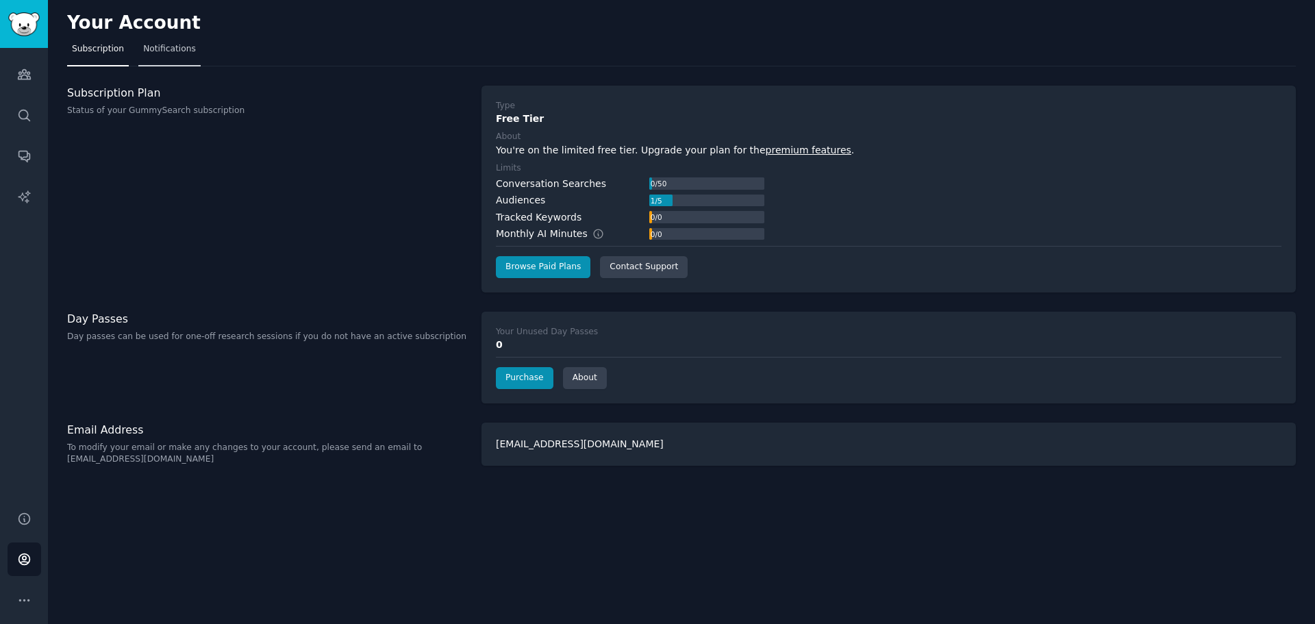
click at [158, 47] on span "Notifications" at bounding box center [169, 49] width 53 height 12
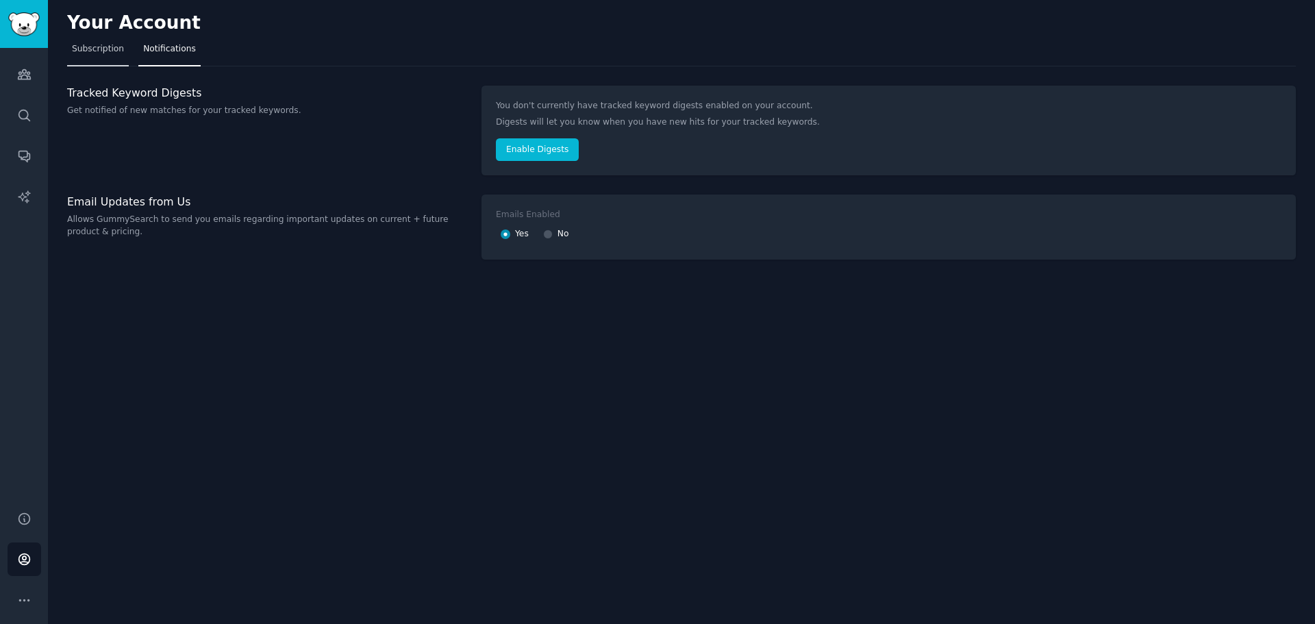
click at [96, 56] on link "Subscription" at bounding box center [98, 52] width 62 height 28
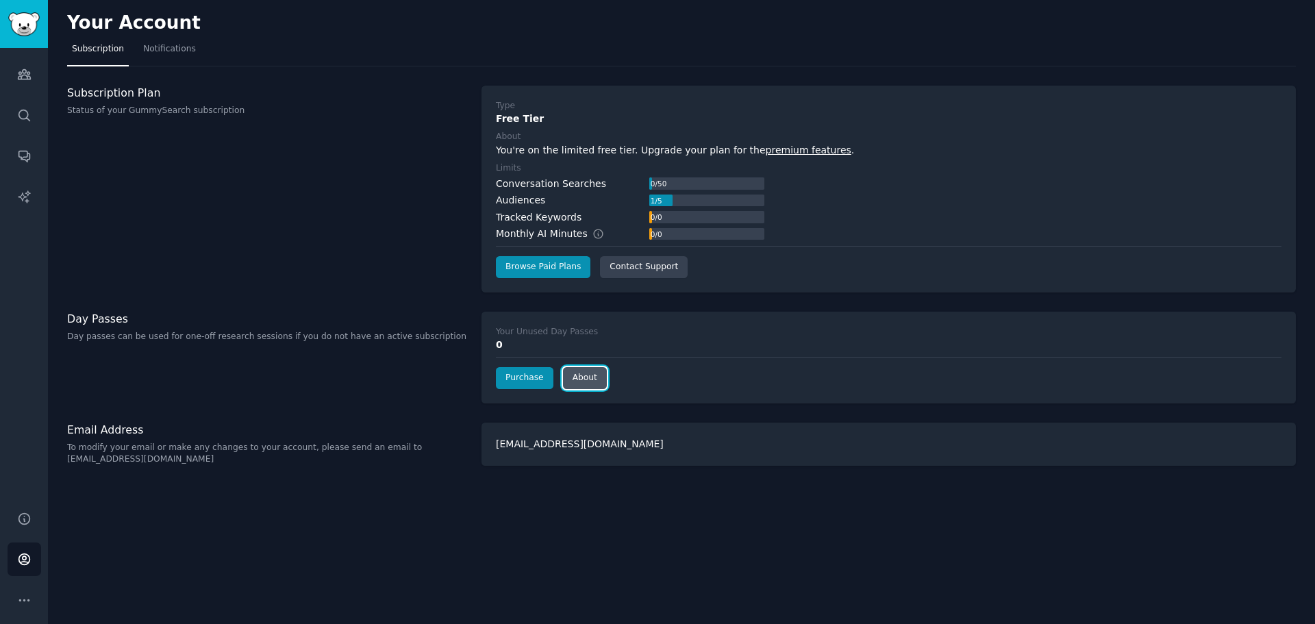
click at [584, 375] on link "About" at bounding box center [585, 378] width 44 height 22
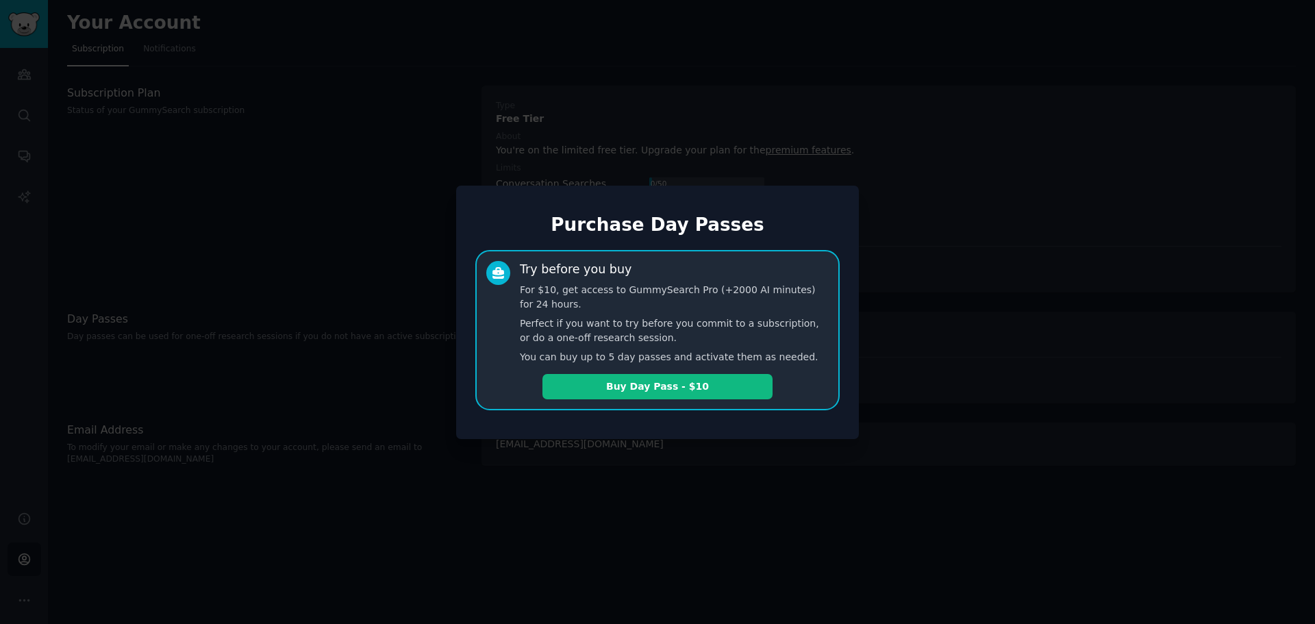
click at [597, 470] on div at bounding box center [657, 312] width 1315 height 624
